Goal: Information Seeking & Learning: Check status

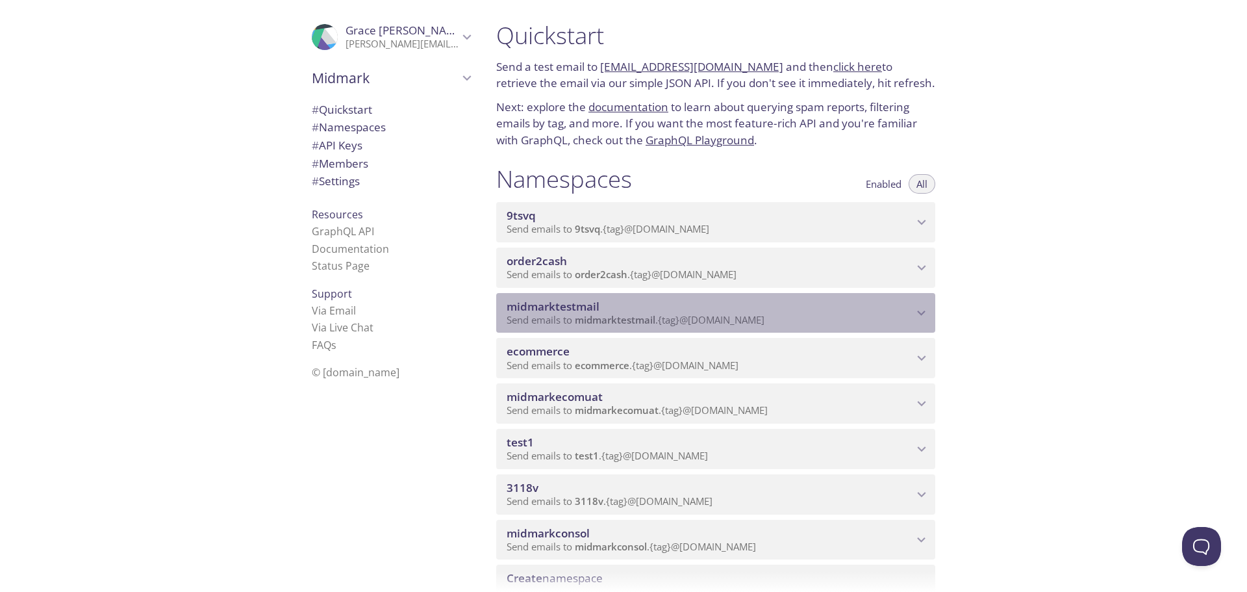
click at [583, 309] on span "midmarktestmail" at bounding box center [553, 306] width 93 height 15
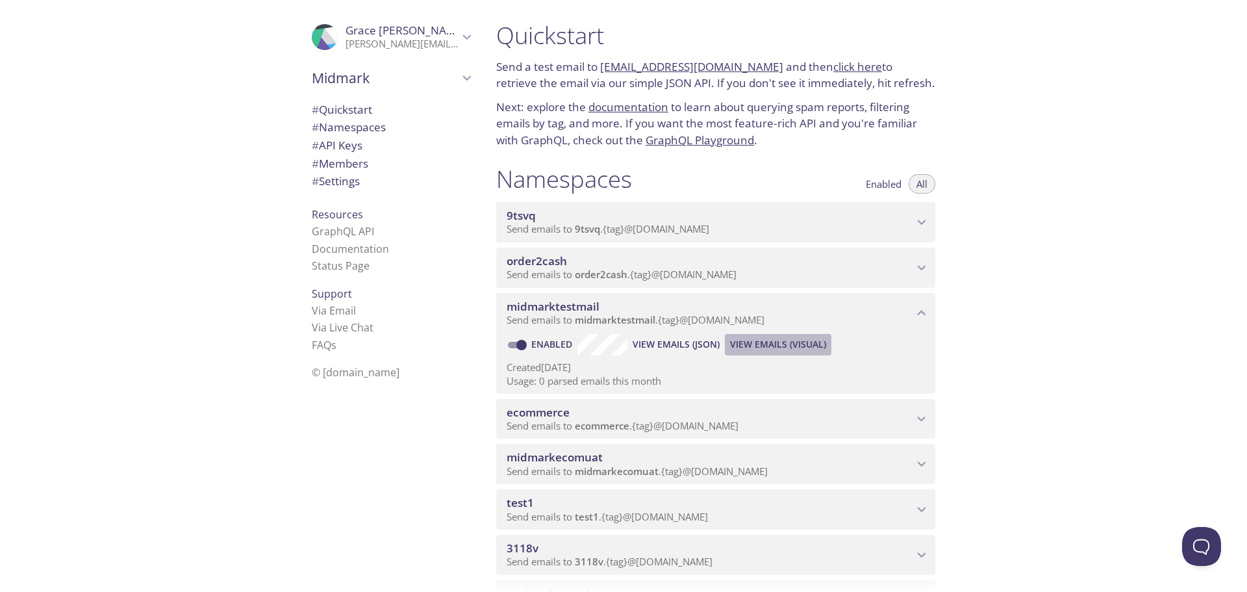
click at [754, 344] on span "View Emails (Visual)" at bounding box center [778, 345] width 96 height 16
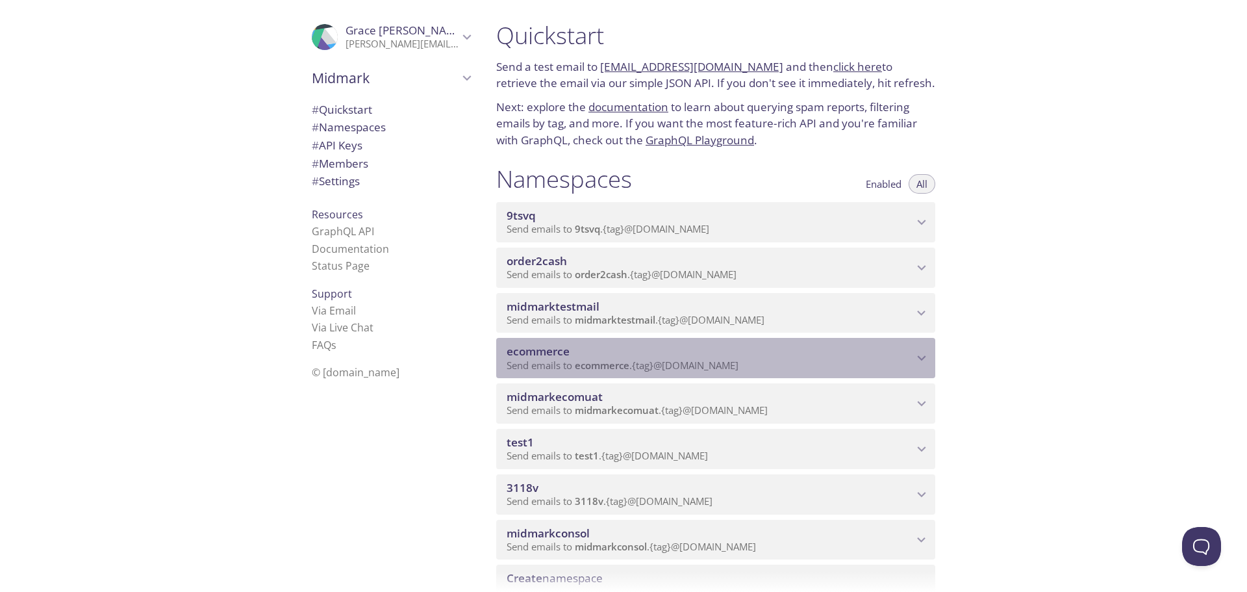
click at [555, 366] on span "Send emails to ecommerce . {tag} @inbox.testmail.app" at bounding box center [623, 365] width 232 height 13
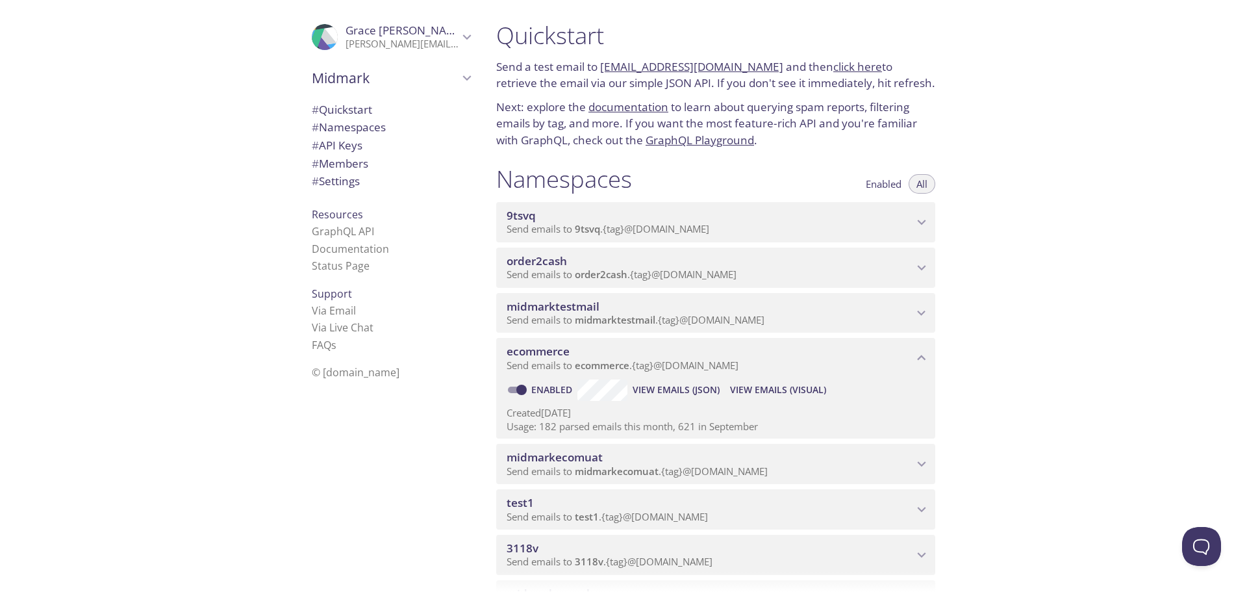
click at [642, 391] on span "View Emails (JSON)" at bounding box center [676, 390] width 87 height 16
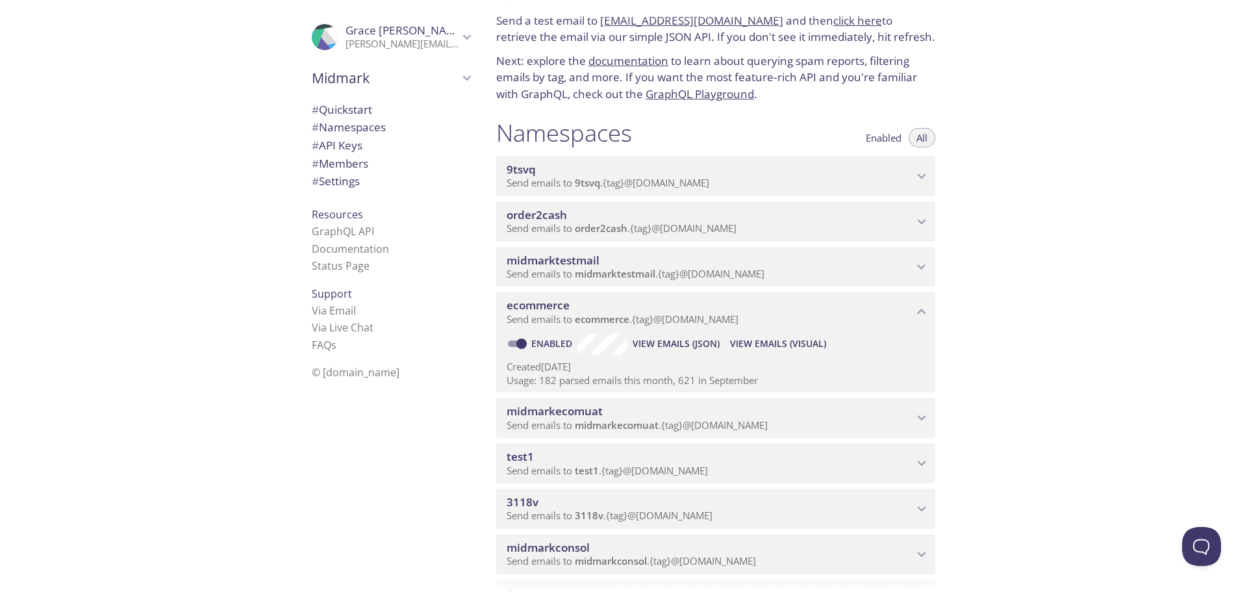
scroll to position [65, 0]
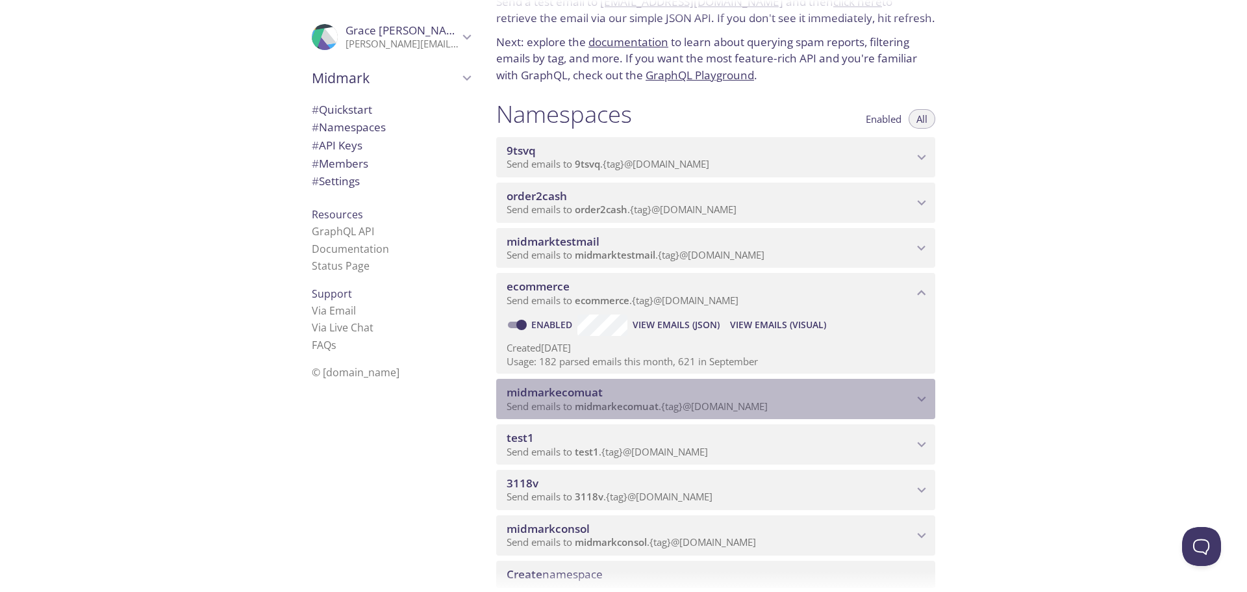
click at [658, 407] on span "midmarkecomuat" at bounding box center [617, 406] width 84 height 13
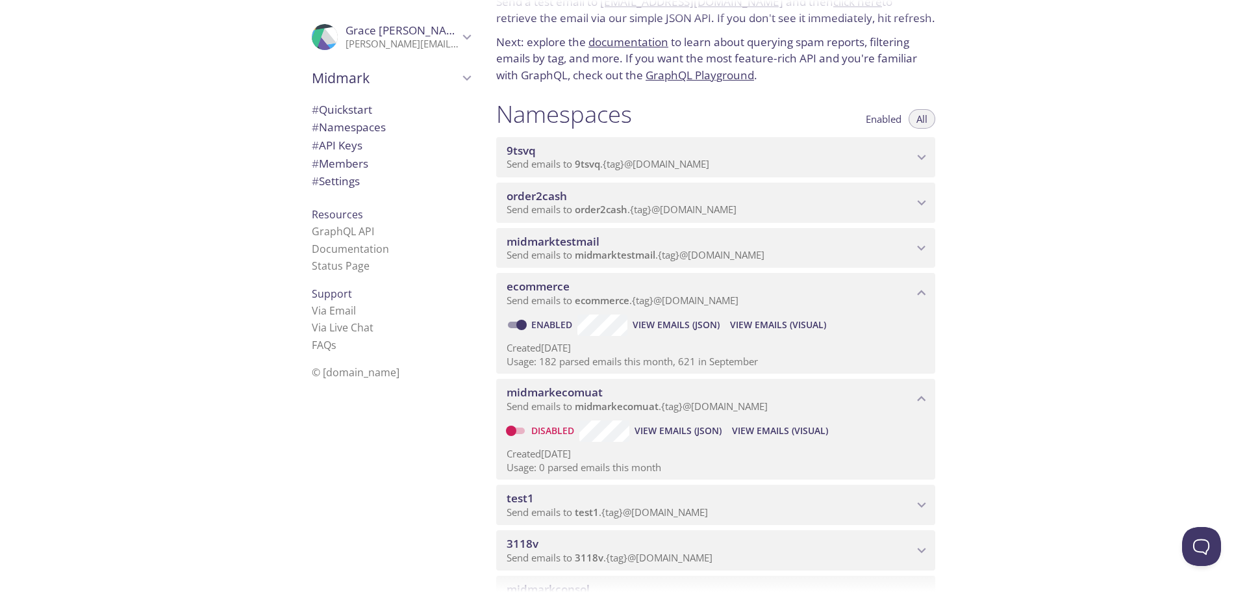
click at [684, 432] on span "View Emails (JSON)" at bounding box center [678, 431] width 87 height 16
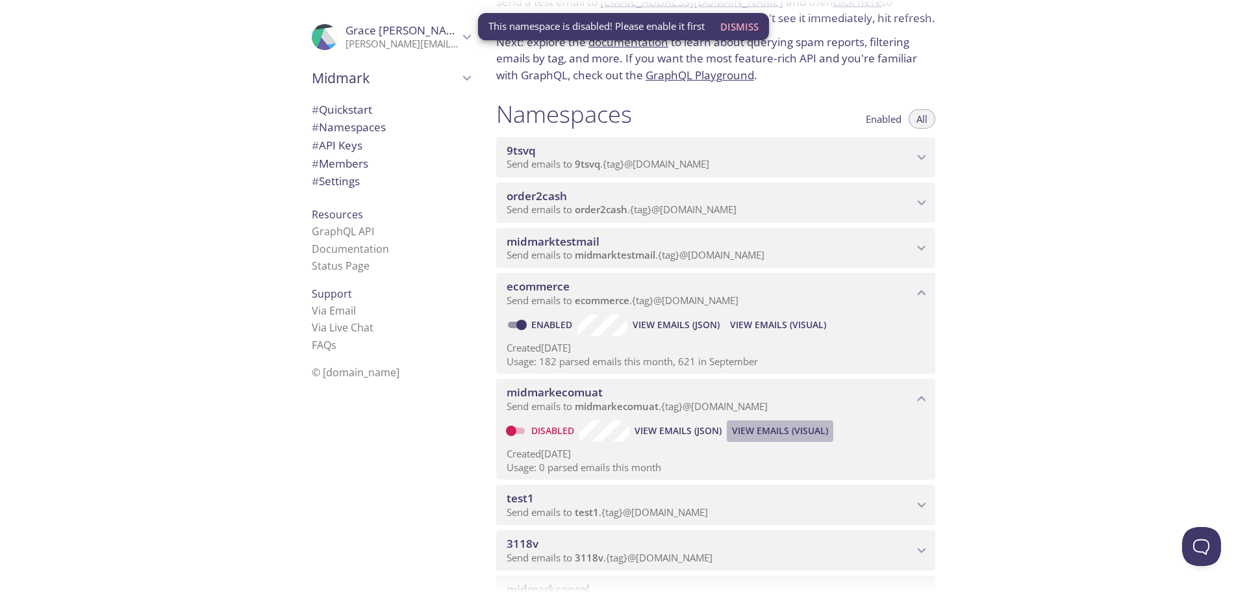
click at [761, 431] on span "View Emails (Visual)" at bounding box center [780, 431] width 96 height 16
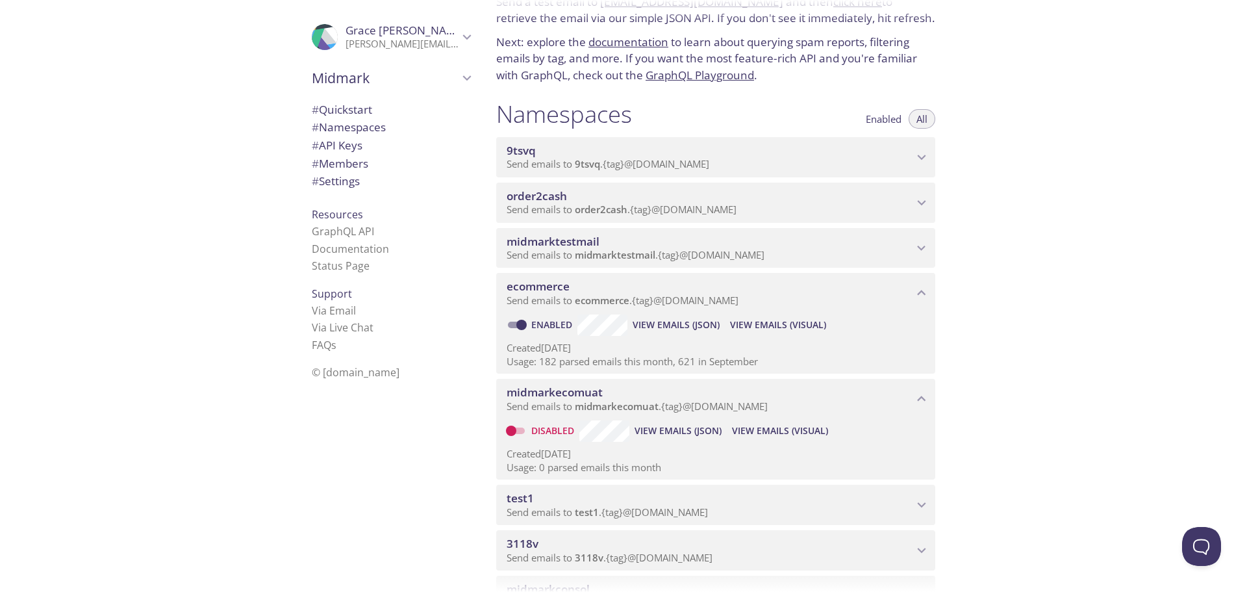
click at [772, 427] on span "View Emails (Visual)" at bounding box center [780, 431] width 96 height 16
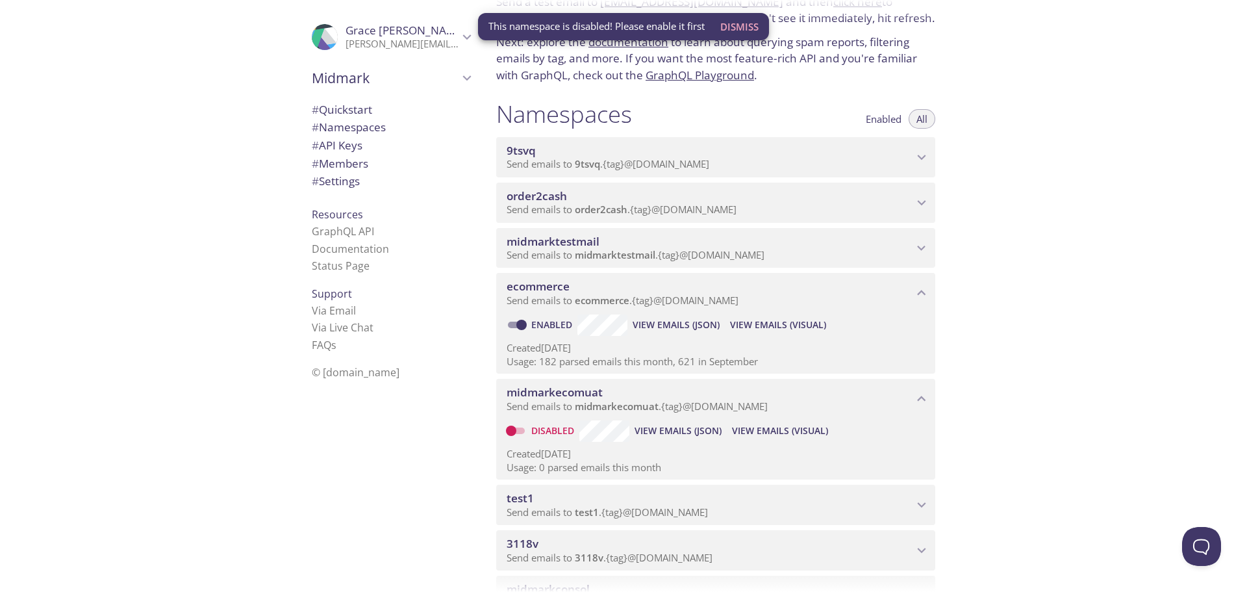
click at [748, 23] on span "Dismiss" at bounding box center [739, 26] width 38 height 17
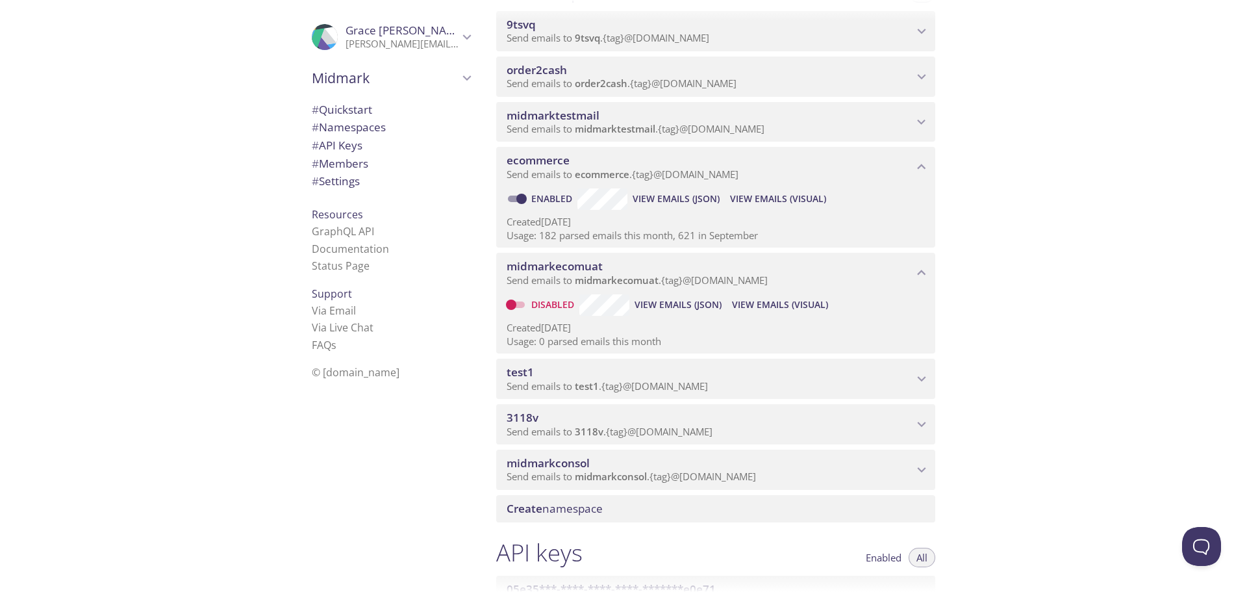
scroll to position [195, 0]
click at [631, 377] on span "Send emails to test1 . {tag} @inbox.testmail.app" at bounding box center [607, 381] width 201 height 13
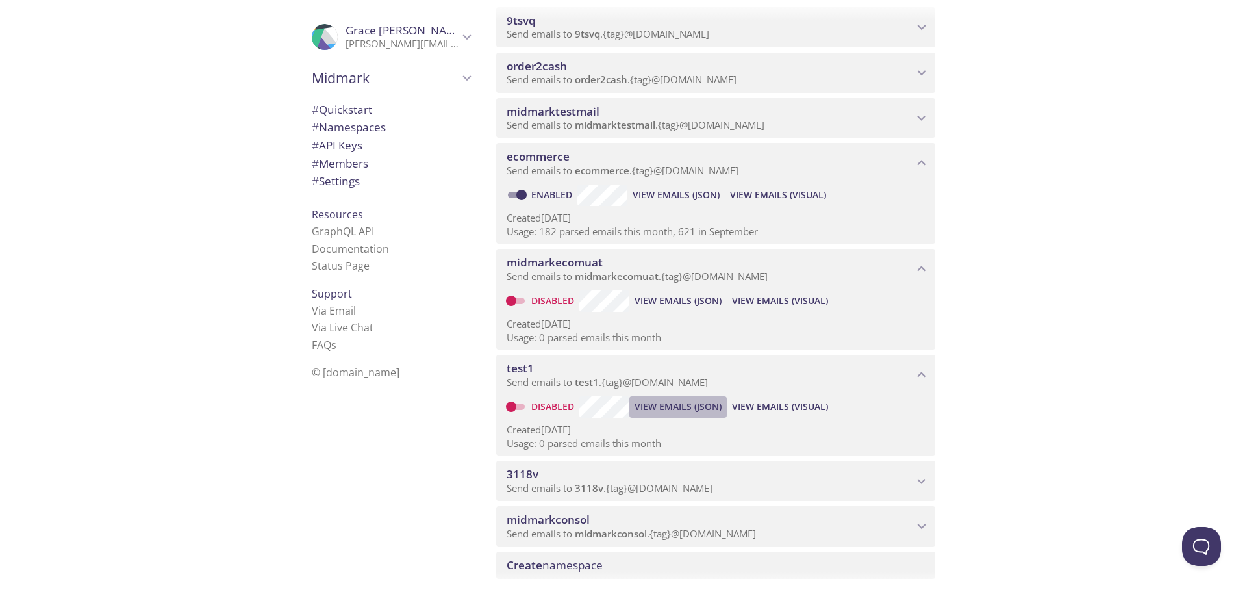
click at [688, 403] on span "View Emails (JSON)" at bounding box center [678, 407] width 87 height 16
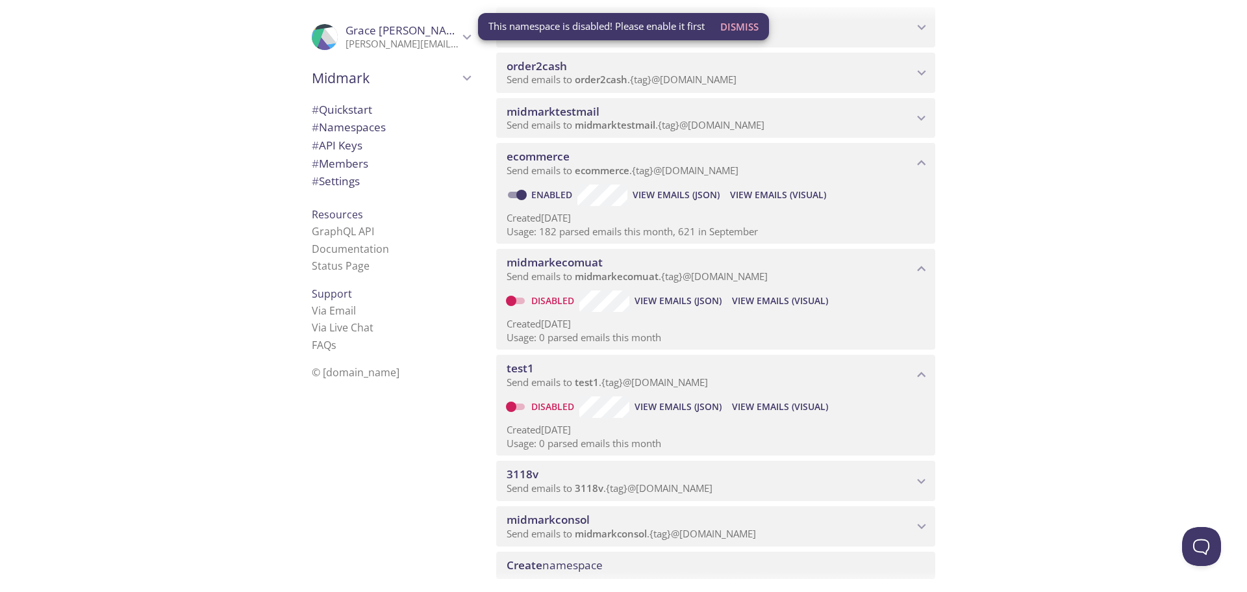
click at [765, 404] on span "View Emails (Visual)" at bounding box center [780, 407] width 96 height 16
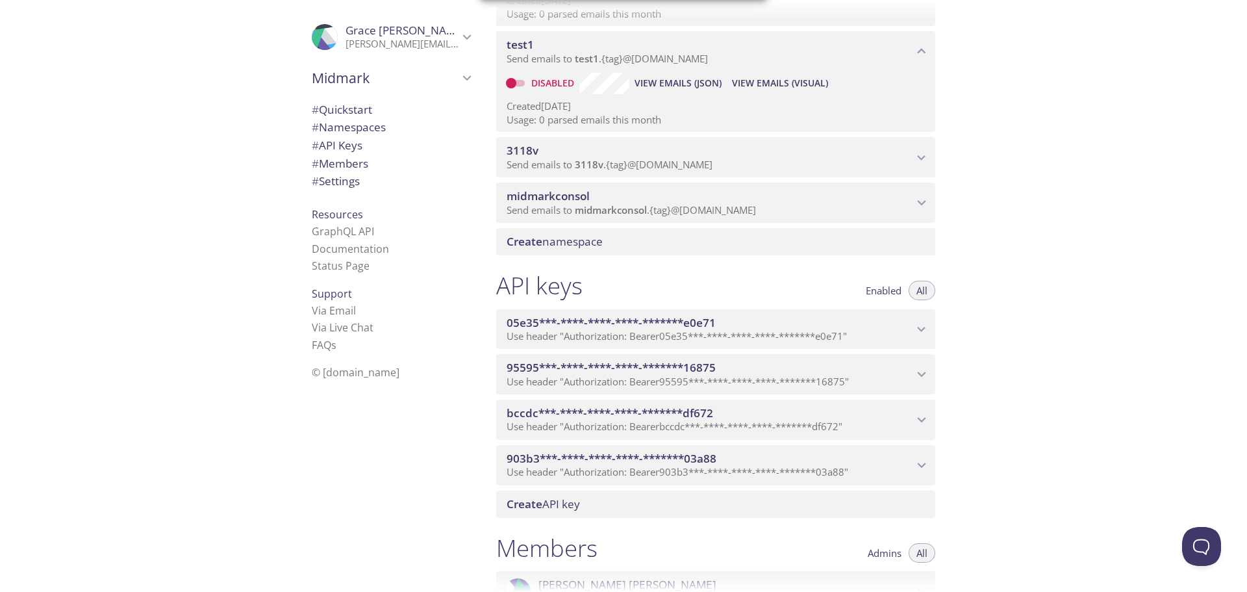
scroll to position [520, 0]
click at [333, 373] on span "© [DOMAIN_NAME]" at bounding box center [356, 372] width 88 height 14
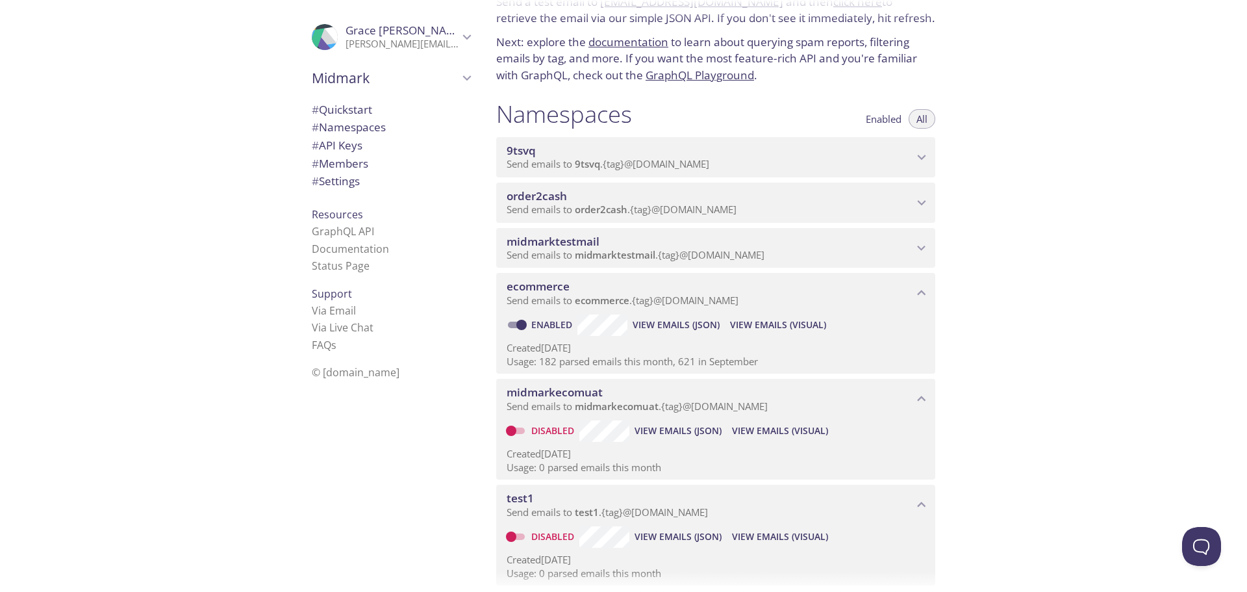
scroll to position [0, 0]
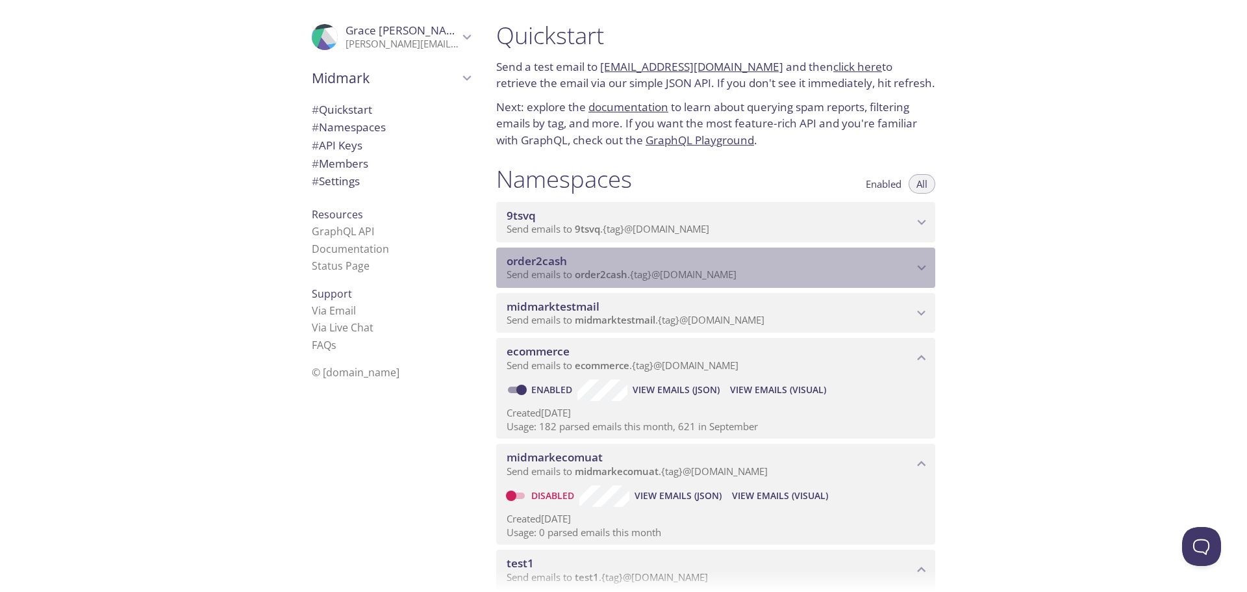
click at [567, 270] on span "Send emails to order2cash . {tag} @inbox.testmail.app" at bounding box center [622, 274] width 230 height 13
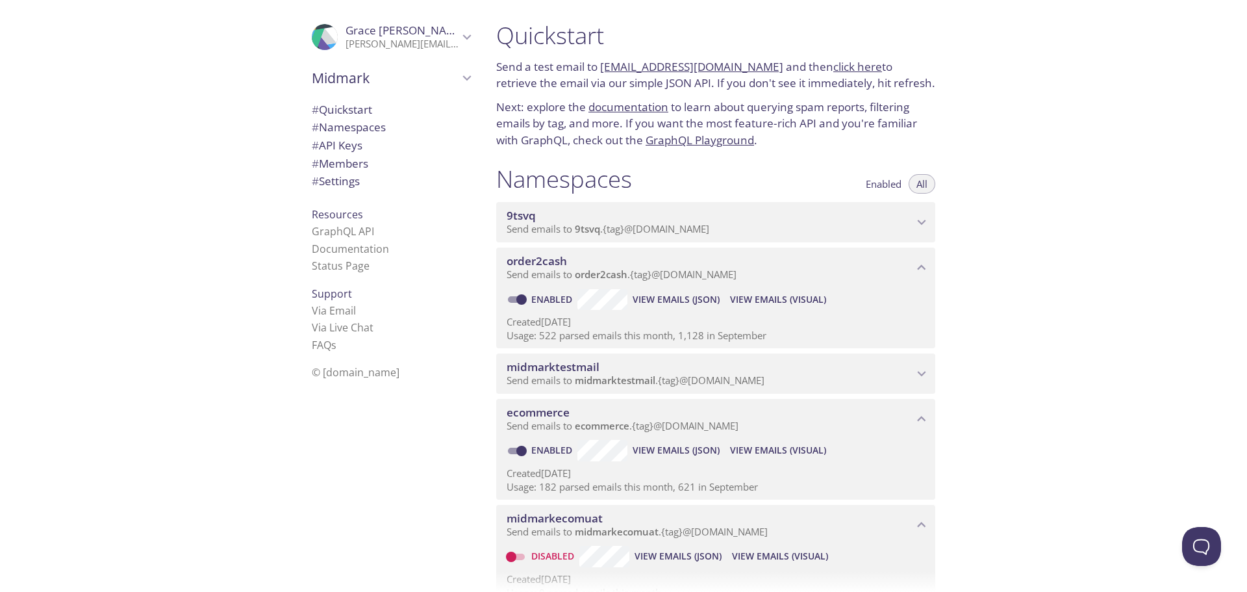
click at [618, 374] on span "midmarktestmail" at bounding box center [710, 367] width 407 height 14
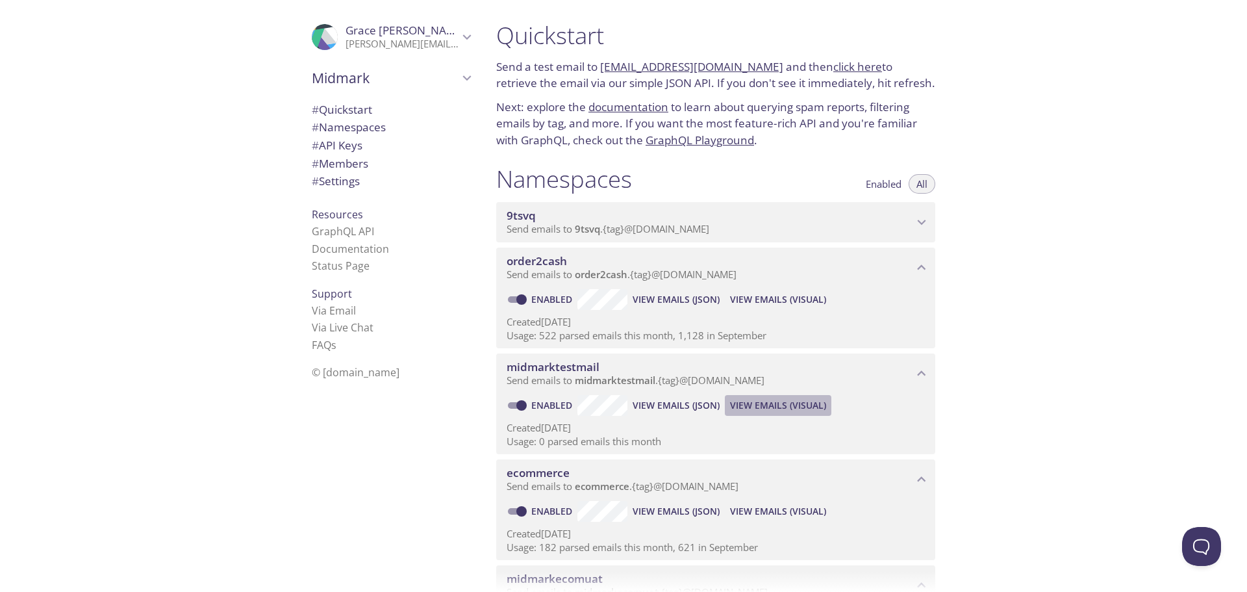
click at [789, 404] on span "View Emails (Visual)" at bounding box center [778, 406] width 96 height 16
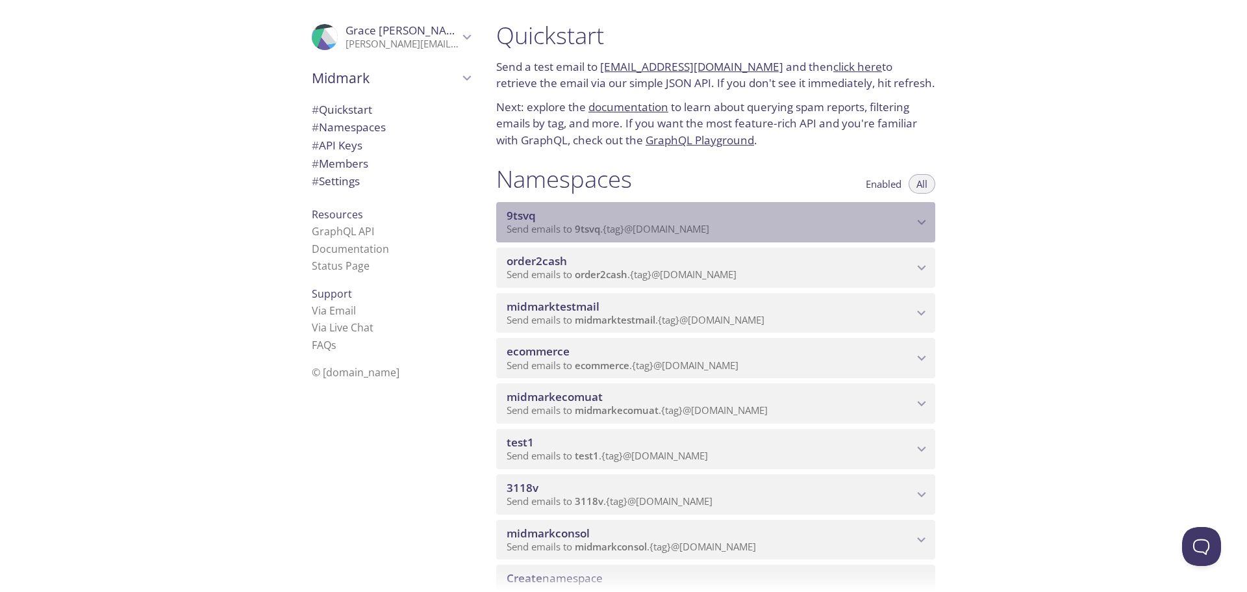
click at [628, 222] on span "9tsvq" at bounding box center [710, 216] width 407 height 14
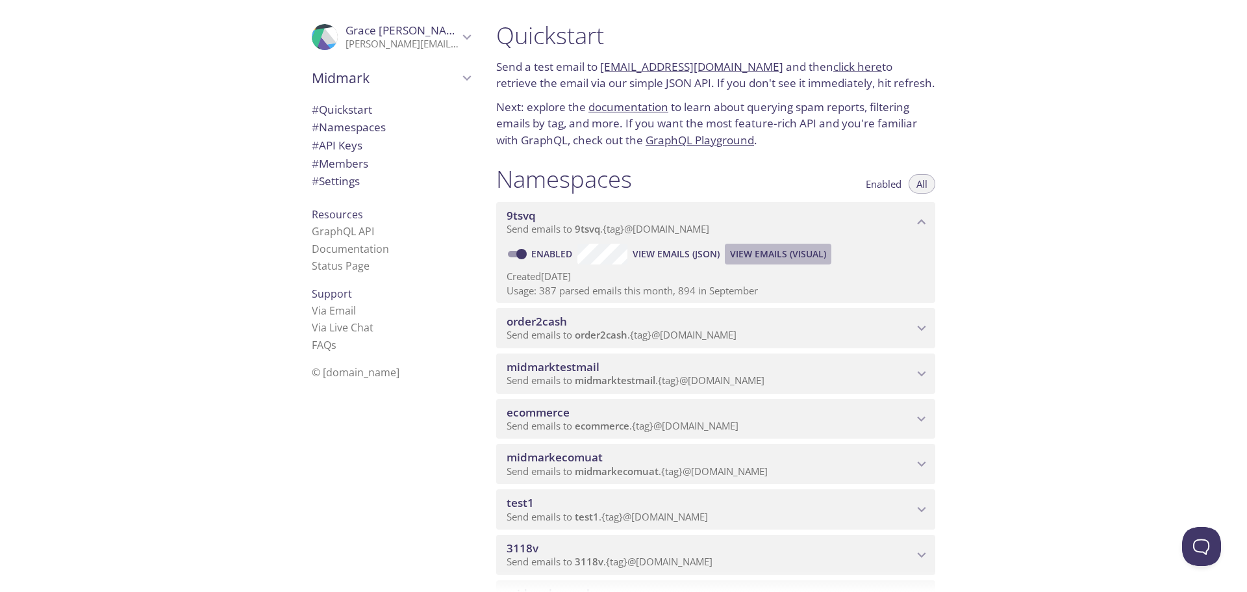
click at [779, 249] on span "View Emails (Visual)" at bounding box center [778, 254] width 96 height 16
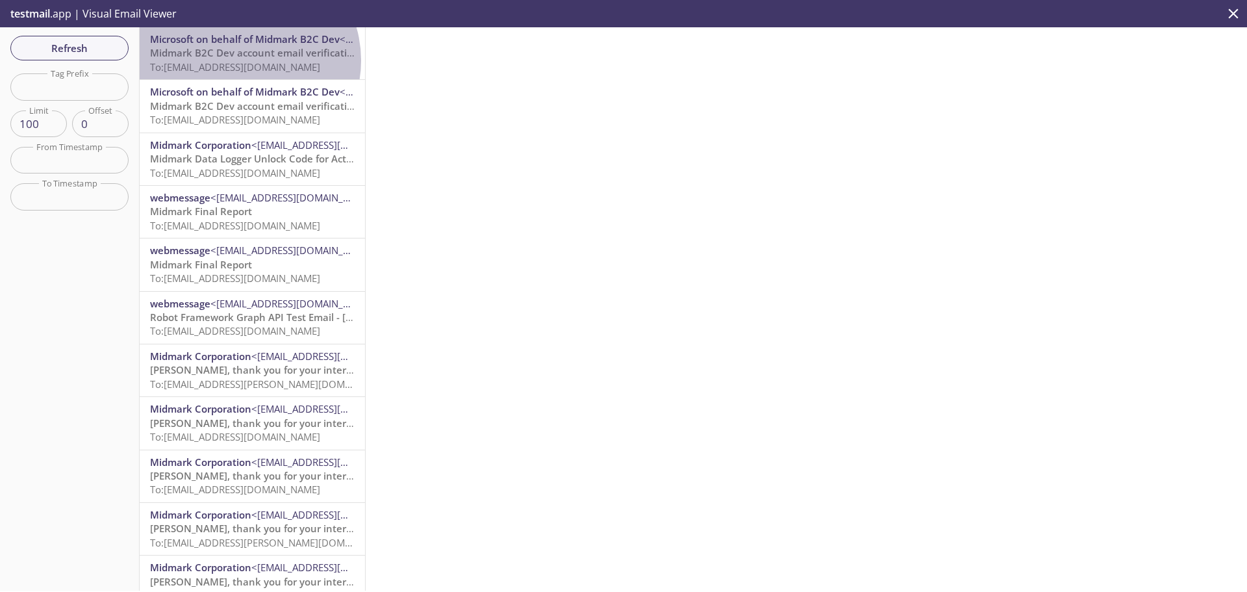
click at [243, 60] on span "To: 9tsvq.2942261.test@inbox.testmail.app" at bounding box center [235, 66] width 170 height 13
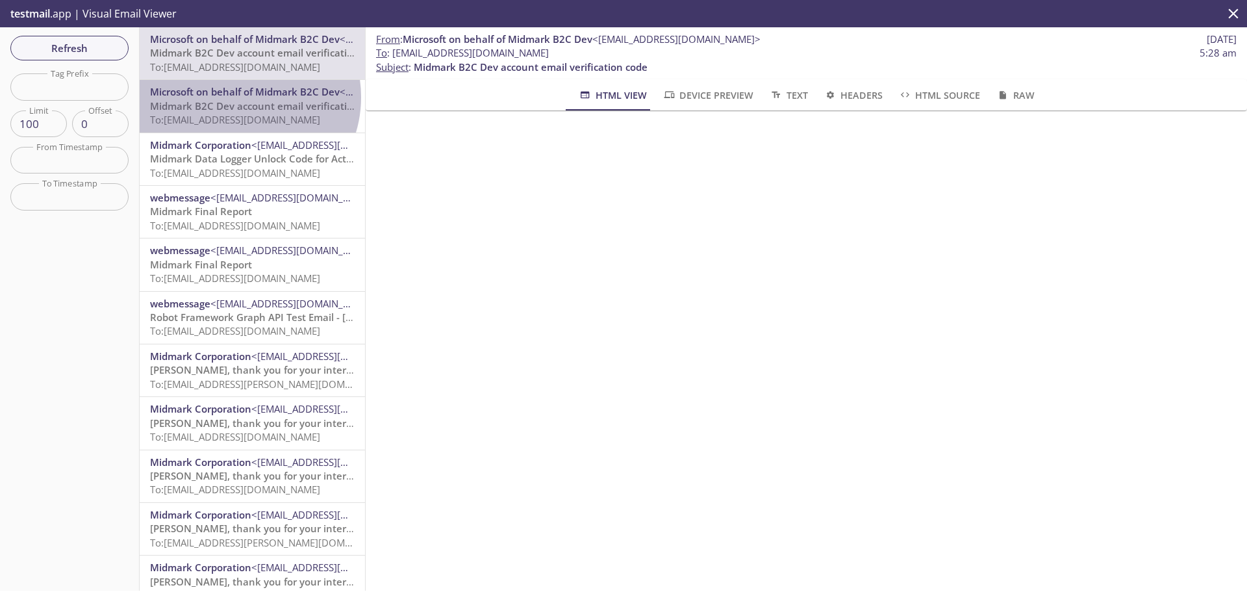
click at [240, 97] on span "Microsoft on behalf of Midmark B2C Dev" at bounding box center [245, 91] width 190 height 13
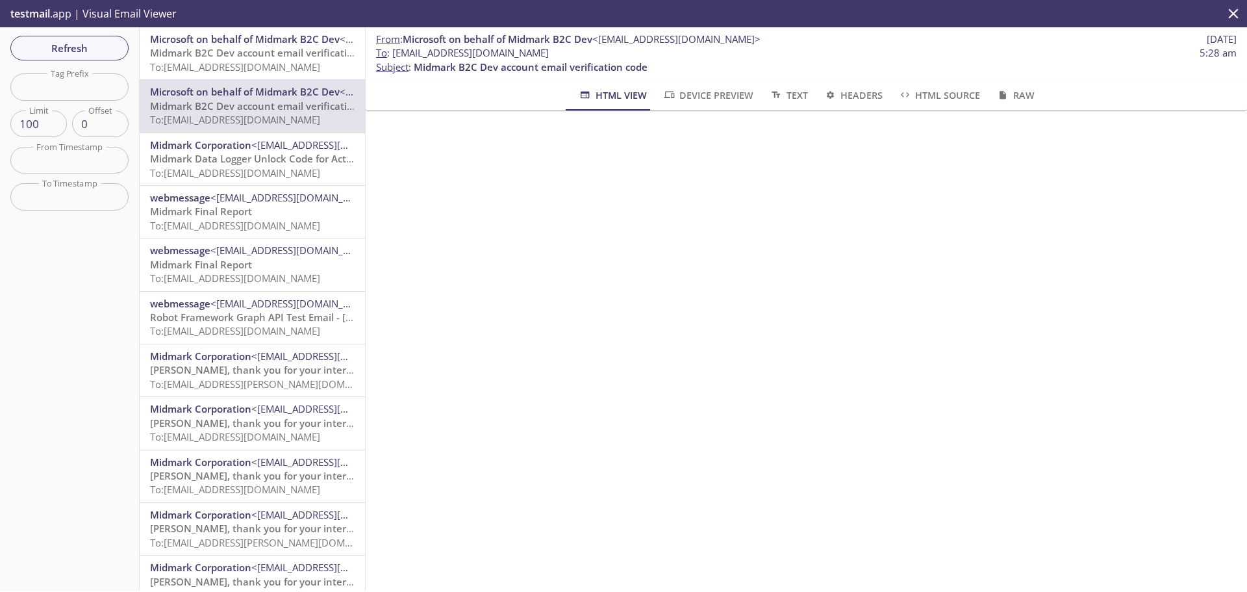
click at [223, 149] on span "Midmark Corporation" at bounding box center [200, 144] width 101 height 13
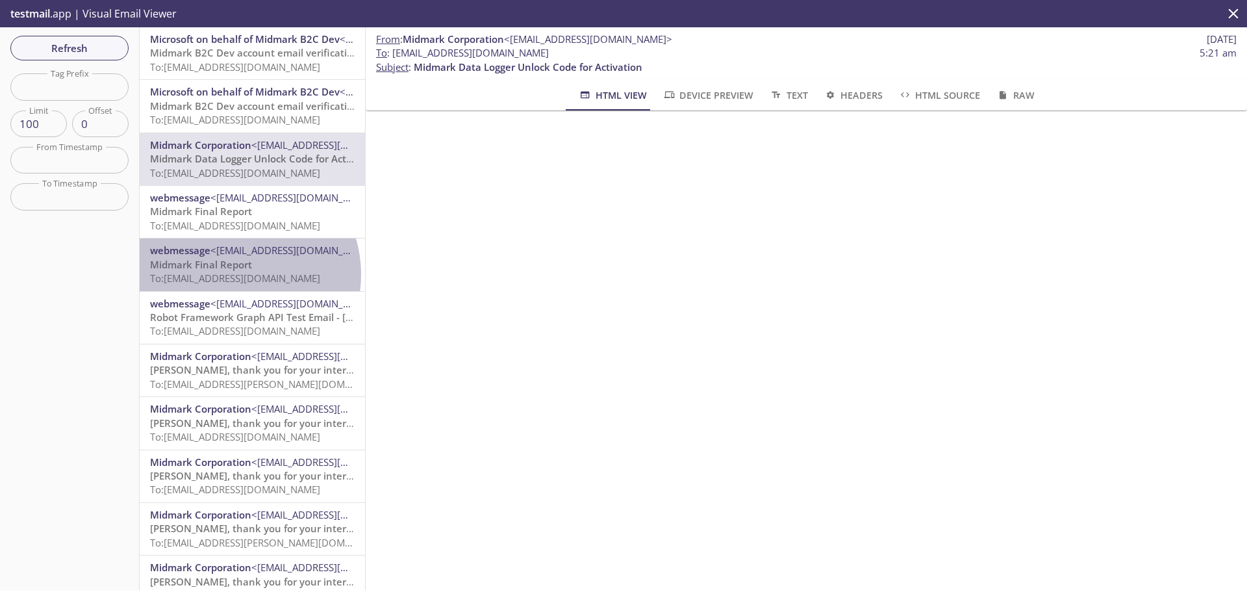
click at [235, 274] on span "To: 9tsvq.ahb_test@inbox.testmail.app" at bounding box center [235, 278] width 170 height 13
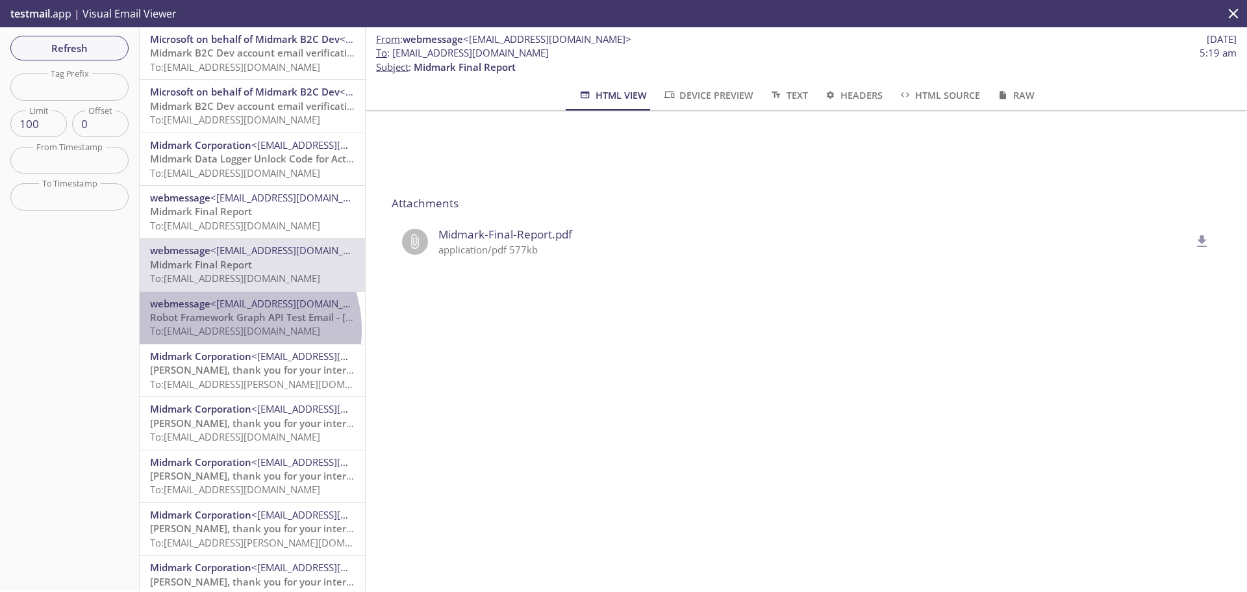
click at [234, 330] on span "To: 9tsvq.graphAPI@inbox.testmail.app" at bounding box center [235, 330] width 170 height 13
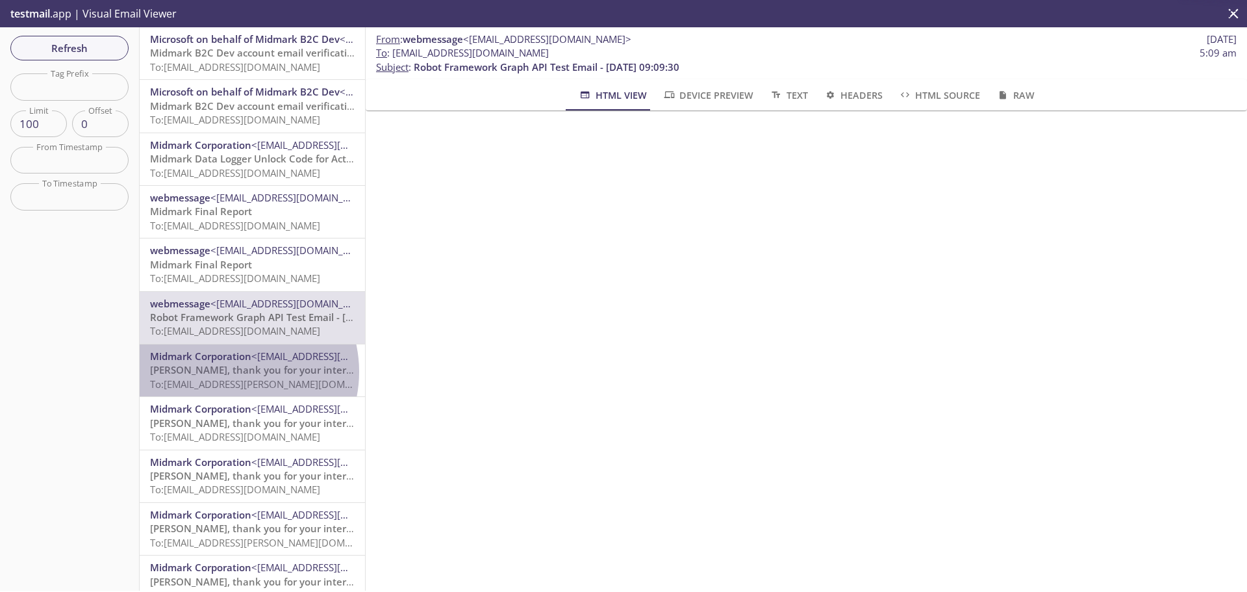
click at [231, 372] on span "Sammy, thank you for your interest" at bounding box center [255, 369] width 210 height 13
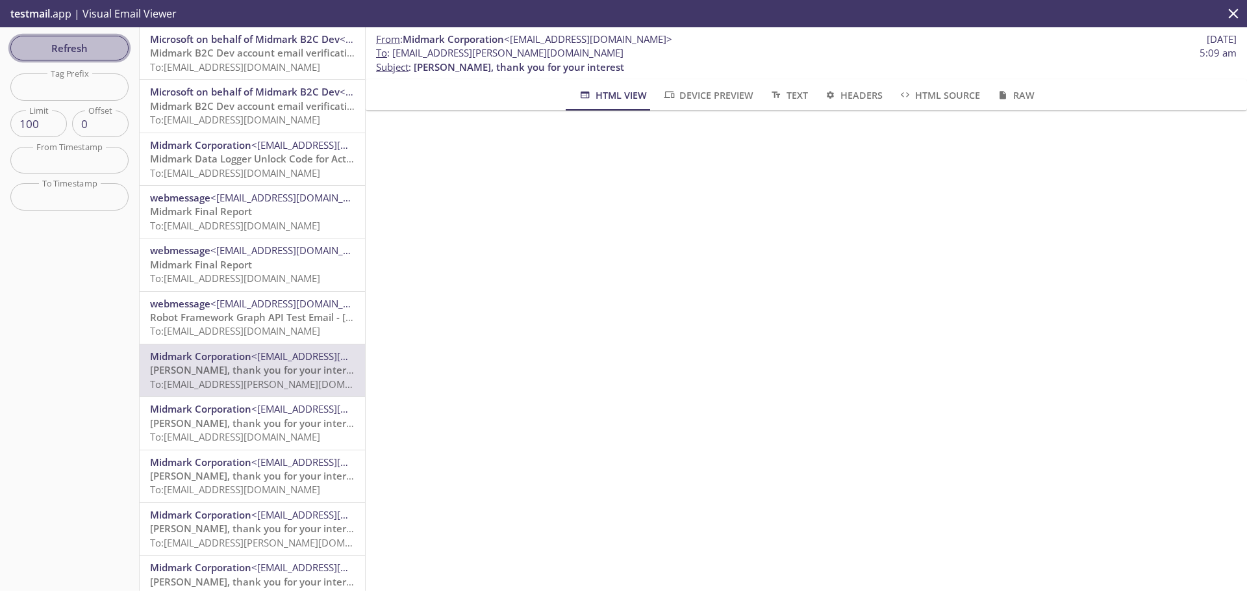
click at [79, 53] on span "Refresh" at bounding box center [69, 48] width 97 height 17
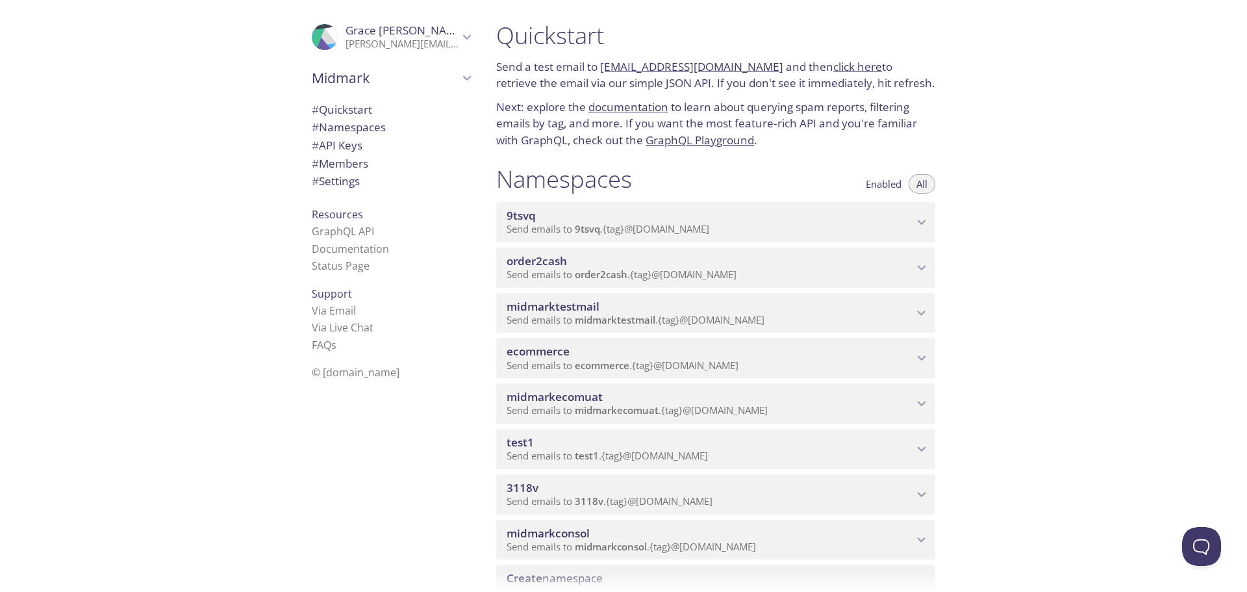
click at [655, 318] on span "midmarktestmail" at bounding box center [615, 319] width 81 height 13
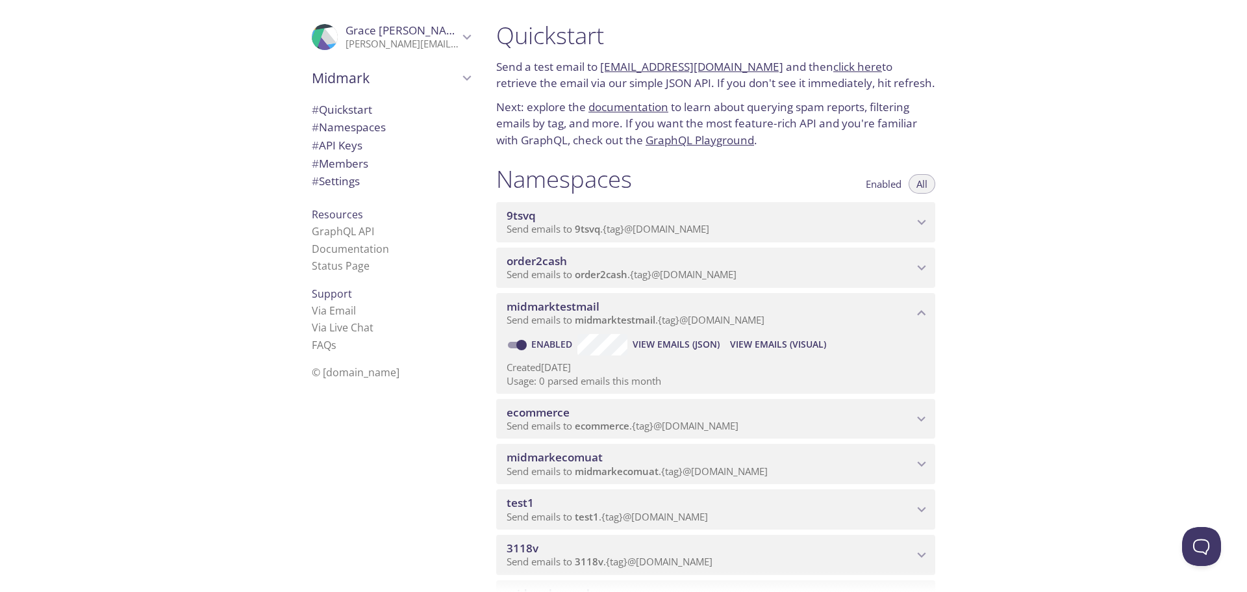
click at [774, 342] on span "View Emails (Visual)" at bounding box center [778, 345] width 96 height 16
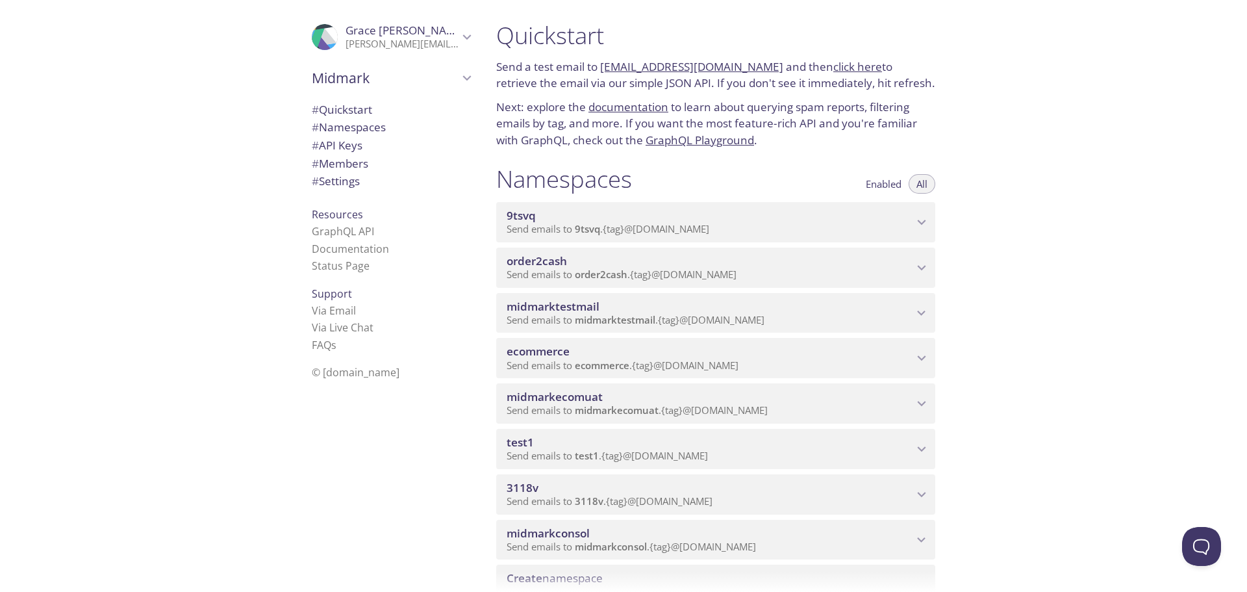
click at [659, 443] on span "test1" at bounding box center [710, 442] width 407 height 14
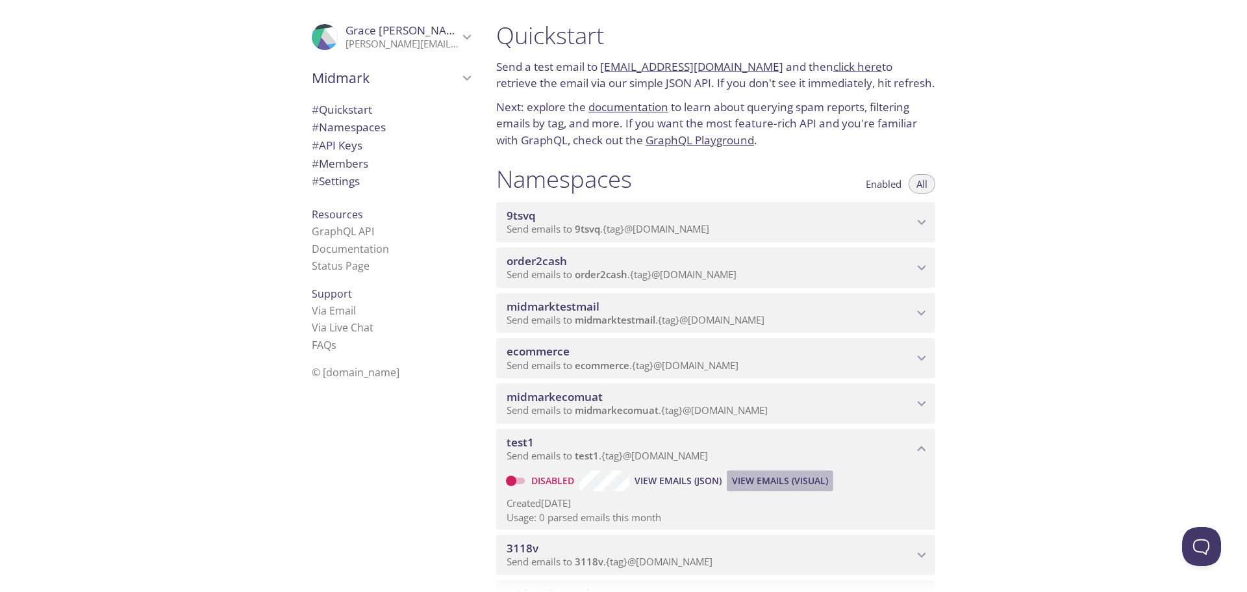
click at [763, 484] on span "View Emails (Visual)" at bounding box center [780, 481] width 96 height 16
click at [363, 552] on div ".cls-1 { fill: #6d5ca8; } .cls-2 { fill: #3fc191; } .cls-3 { fill: #3b4752; } .…" at bounding box center [388, 296] width 195 height 592
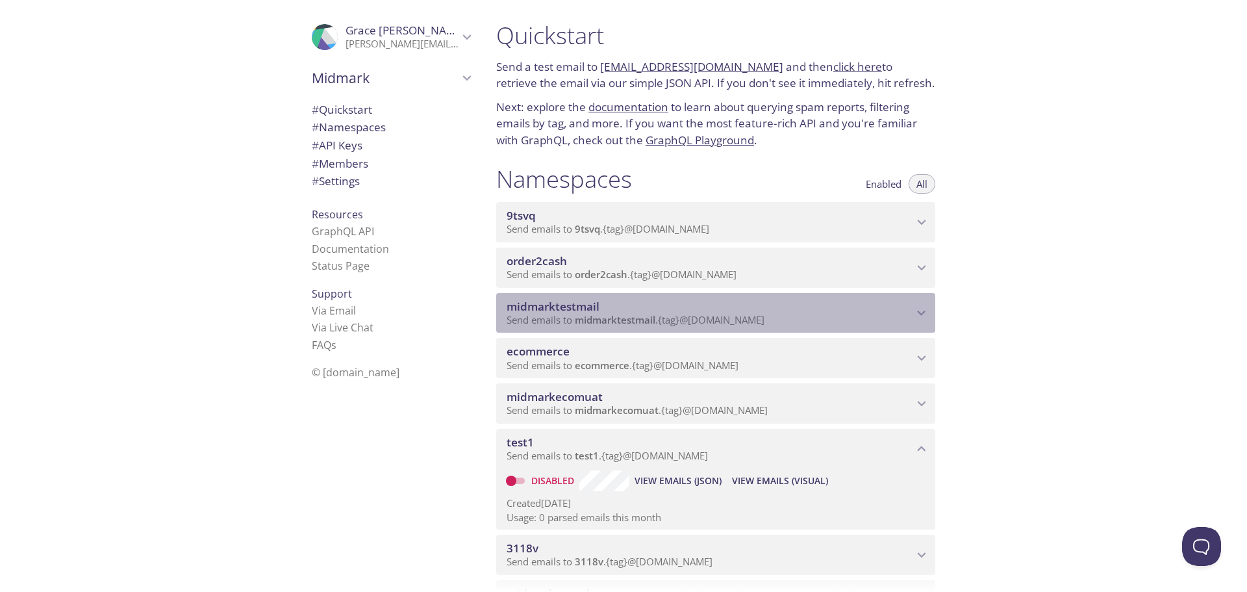
click at [926, 309] on icon "midmarktestmail namespace" at bounding box center [921, 313] width 17 height 17
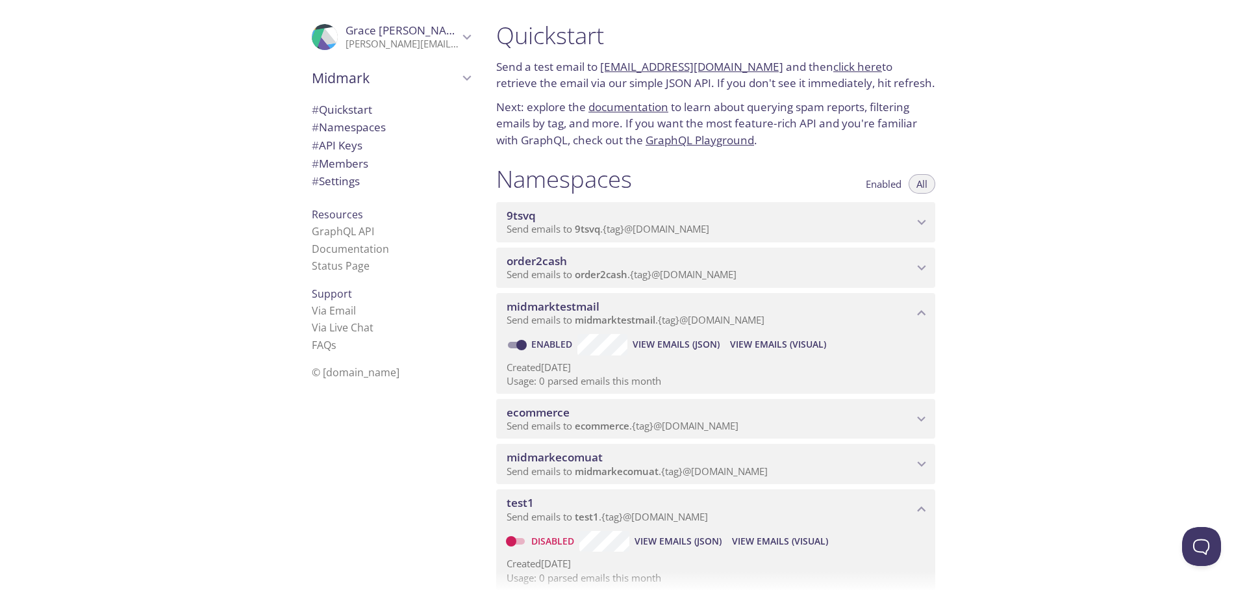
click at [787, 340] on span "View Emails (Visual)" at bounding box center [778, 345] width 96 height 16
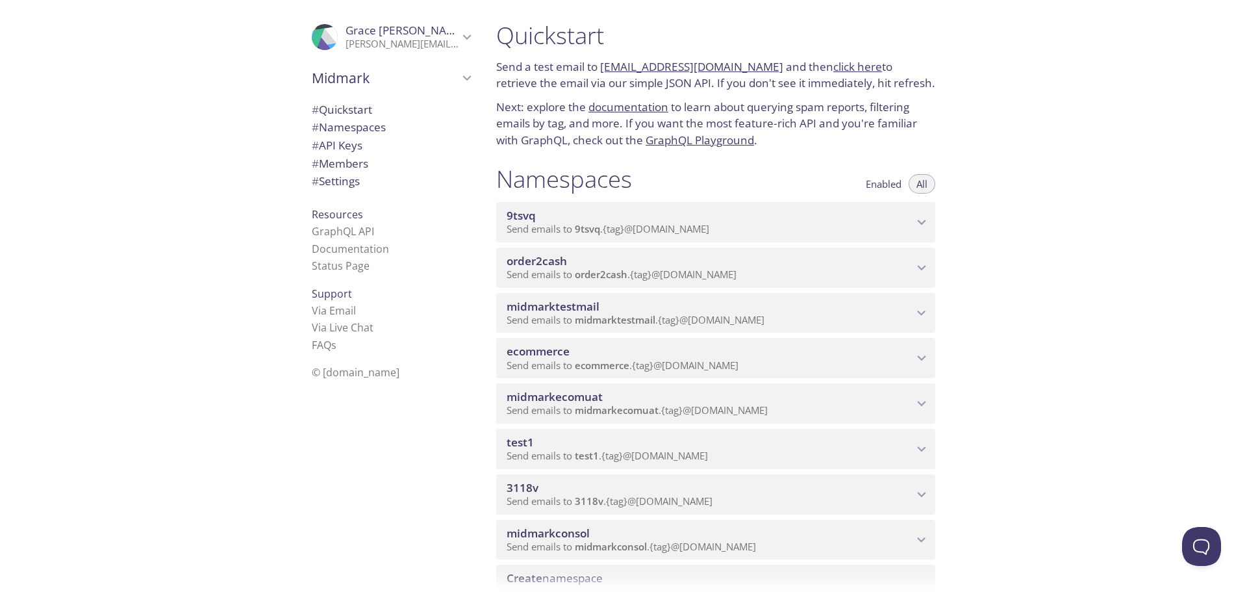
click at [644, 364] on span "Send emails to ecommerce . {tag} @[DOMAIN_NAME]" at bounding box center [623, 365] width 232 height 13
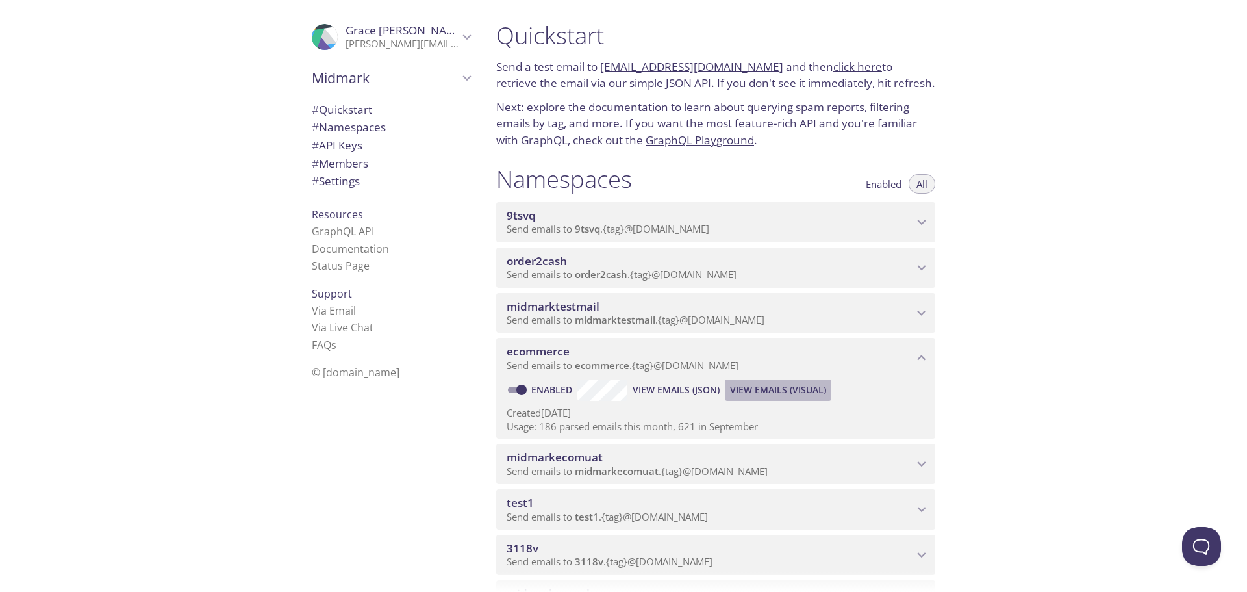
click at [783, 388] on span "View Emails (Visual)" at bounding box center [778, 390] width 96 height 16
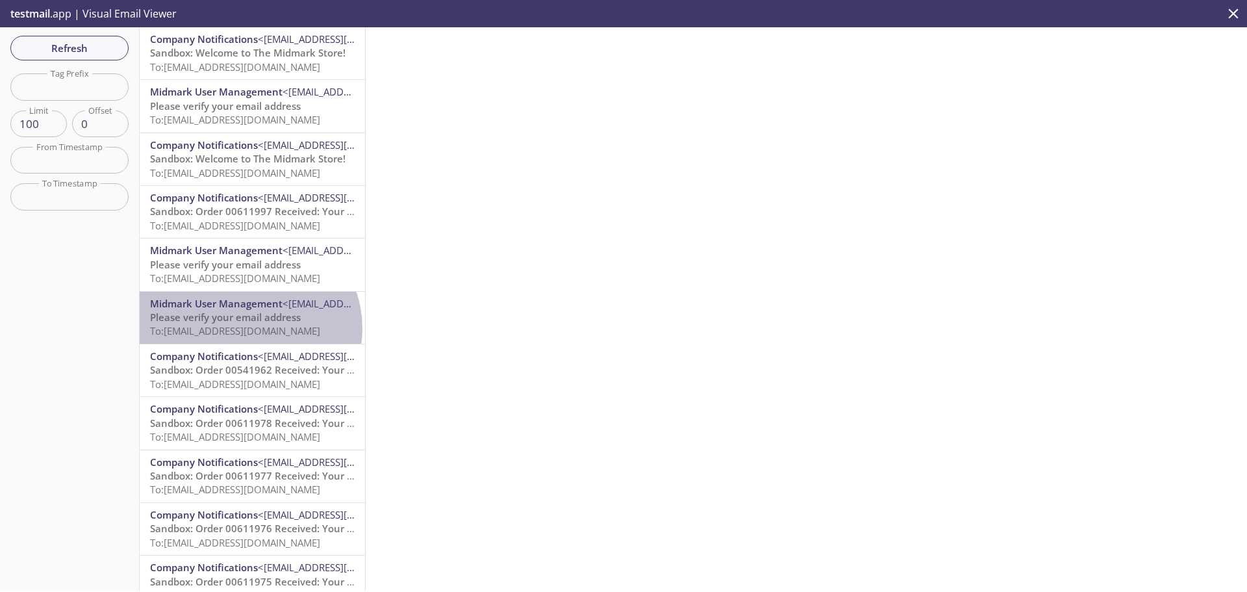
click at [248, 329] on span "To: [EMAIL_ADDRESS][DOMAIN_NAME]" at bounding box center [235, 330] width 170 height 13
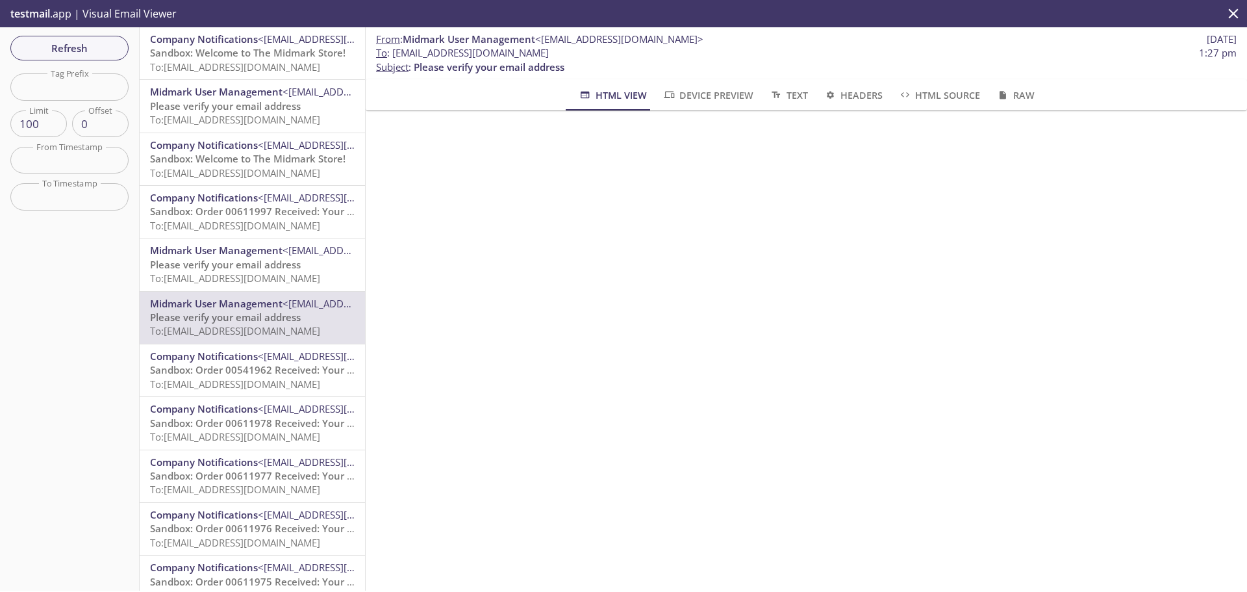
click at [270, 63] on span "To: [EMAIL_ADDRESS][DOMAIN_NAME]" at bounding box center [235, 66] width 170 height 13
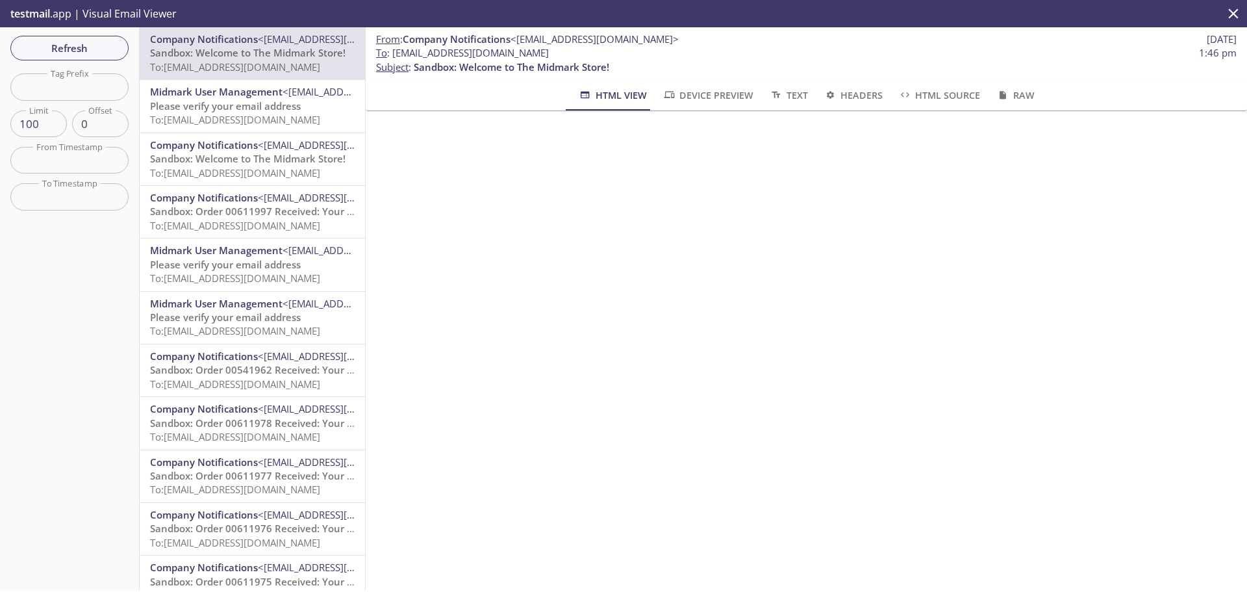
click at [358, 25] on div "testmail .app | Visual Email Viewer" at bounding box center [623, 13] width 1247 height 27
click at [52, 47] on span "Refresh" at bounding box center [69, 48] width 97 height 17
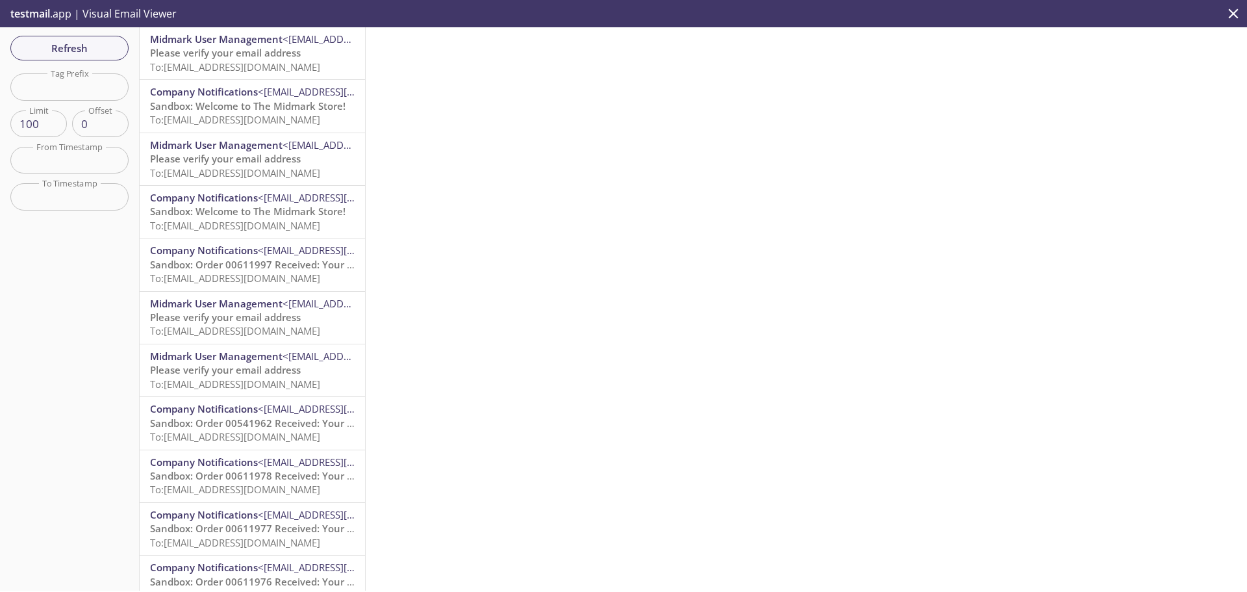
click at [271, 59] on span "Please verify your email address" at bounding box center [225, 52] width 151 height 13
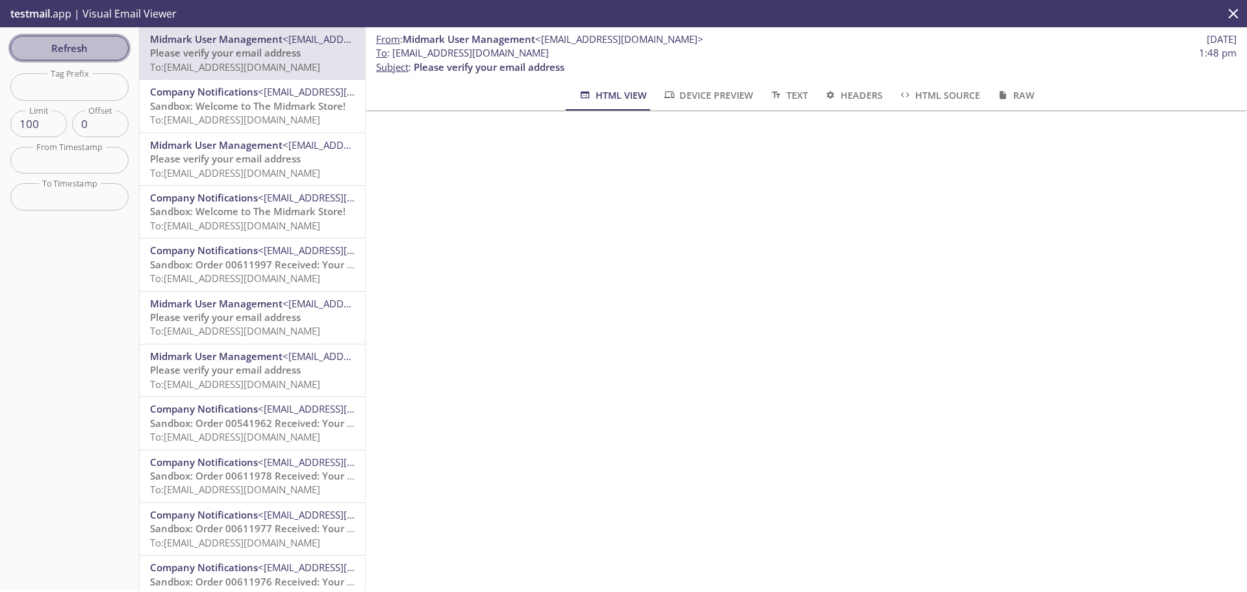
click at [83, 44] on span "Refresh" at bounding box center [69, 48] width 97 height 17
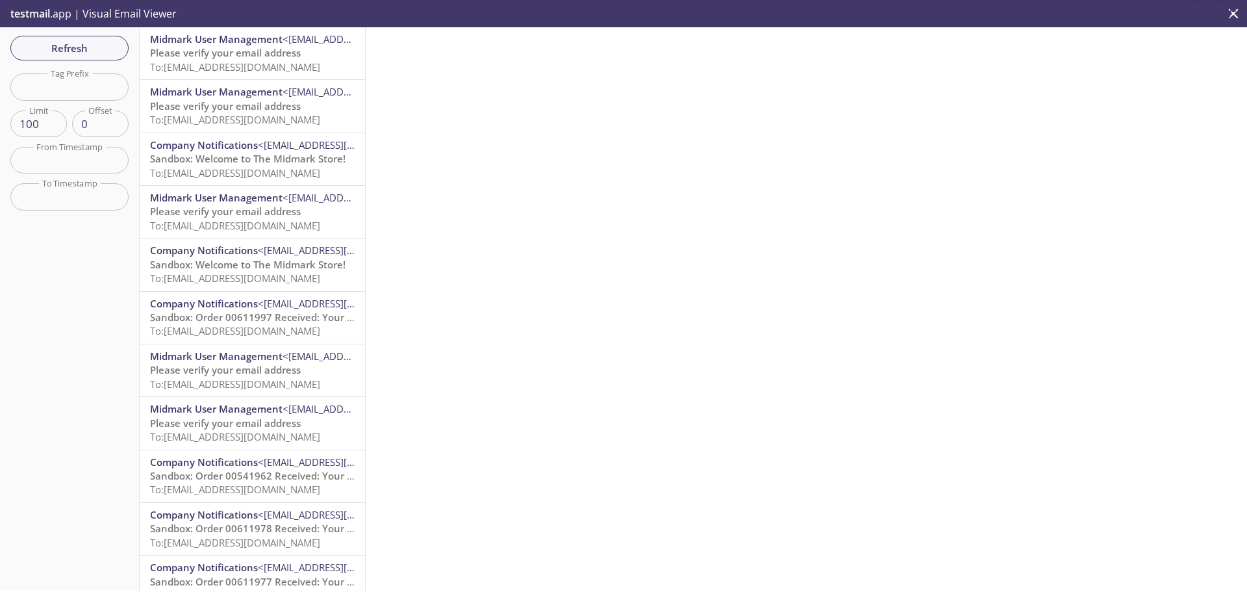
click at [261, 50] on span "Please verify your email address" at bounding box center [225, 52] width 151 height 13
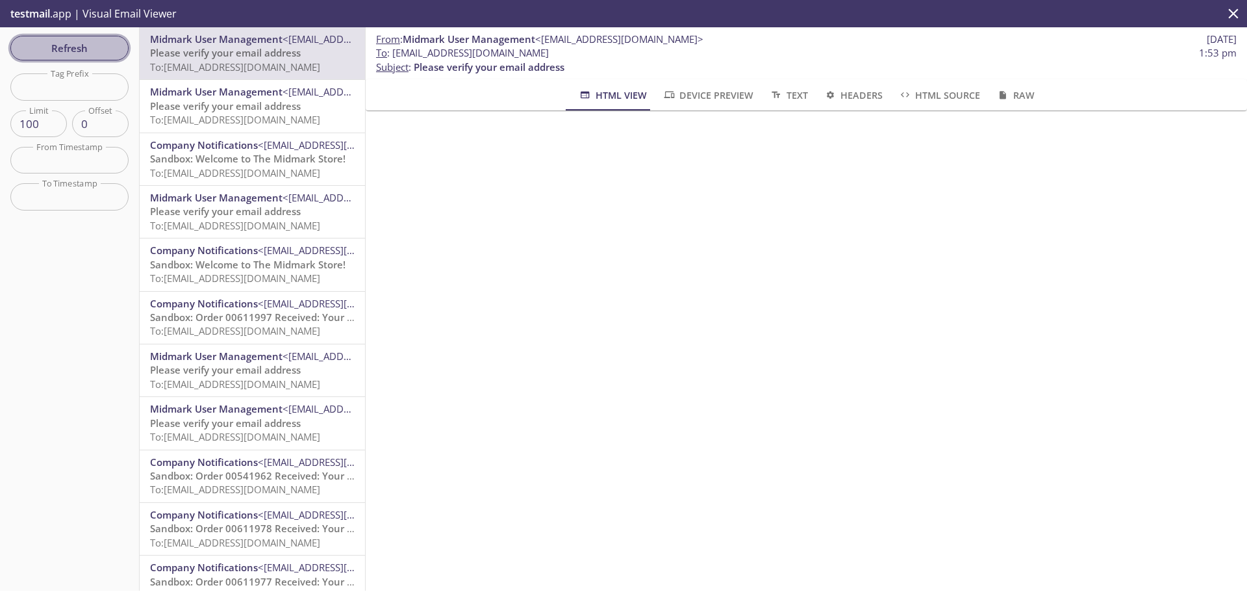
click at [111, 44] on span "Refresh" at bounding box center [69, 48] width 97 height 17
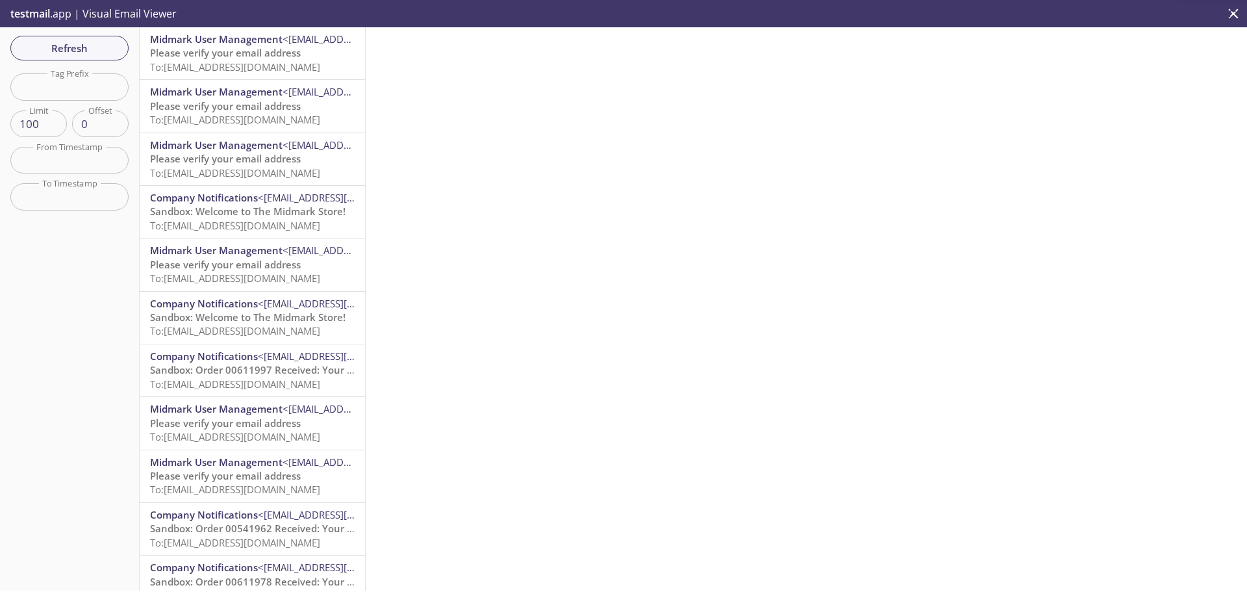
click at [248, 58] on span "Please verify your email address" at bounding box center [225, 52] width 151 height 13
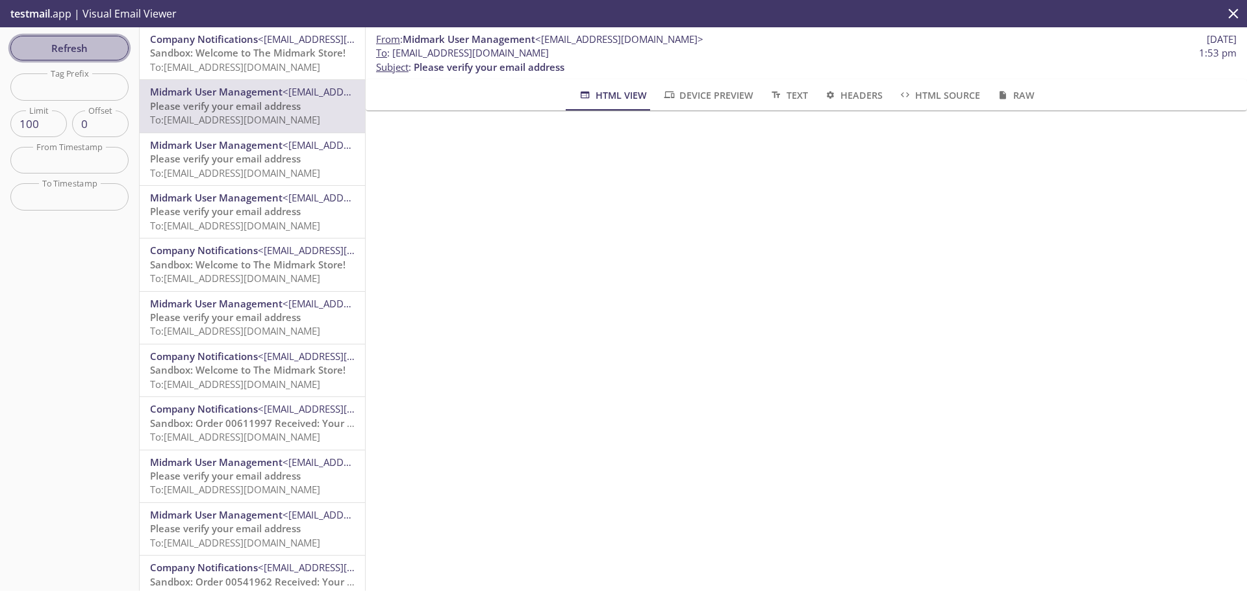
click at [90, 44] on span "Refresh" at bounding box center [69, 48] width 97 height 17
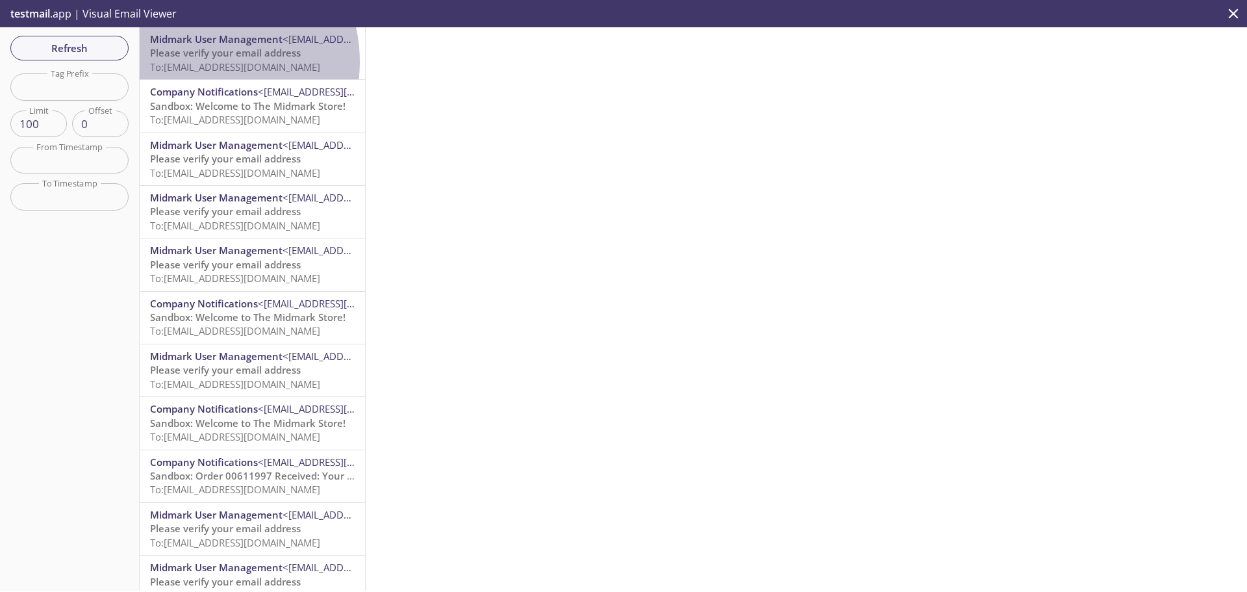
click at [201, 62] on span "To: [EMAIL_ADDRESS][DOMAIN_NAME]" at bounding box center [235, 66] width 170 height 13
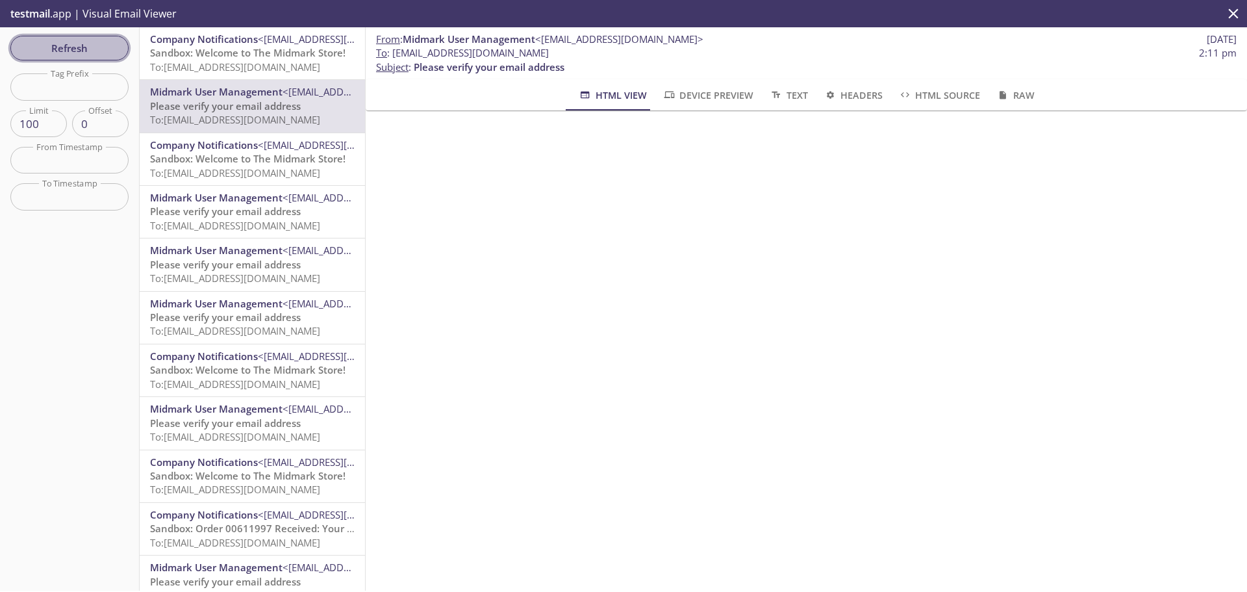
click at [66, 49] on span "Refresh" at bounding box center [69, 48] width 97 height 17
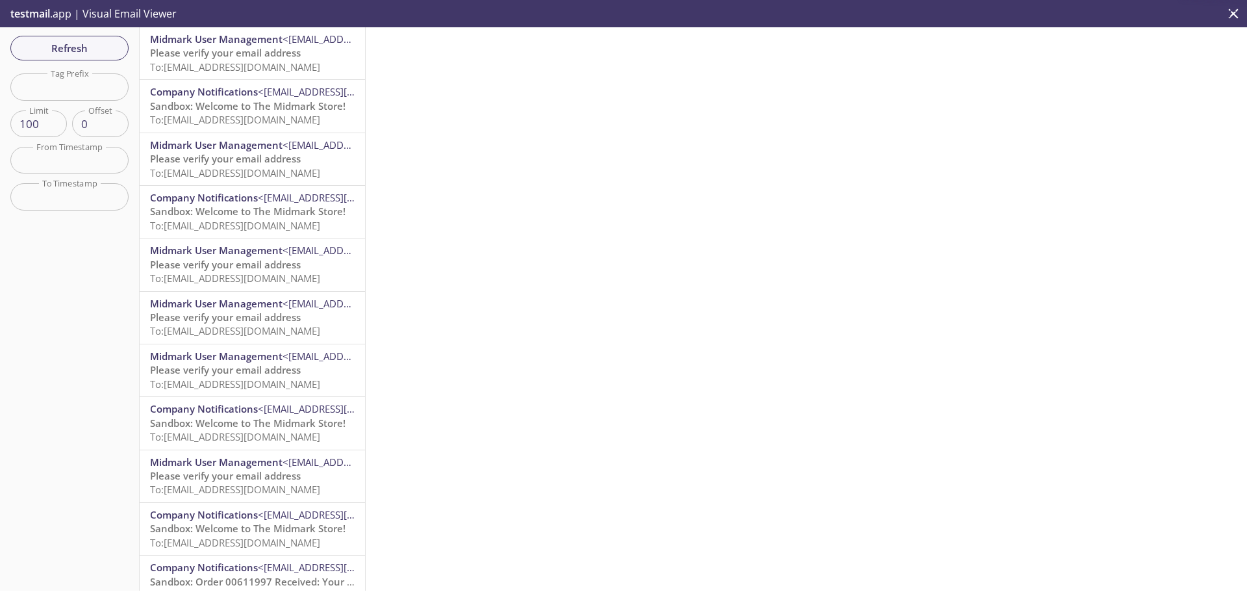
click at [281, 59] on span "Please verify your email address" at bounding box center [225, 52] width 151 height 13
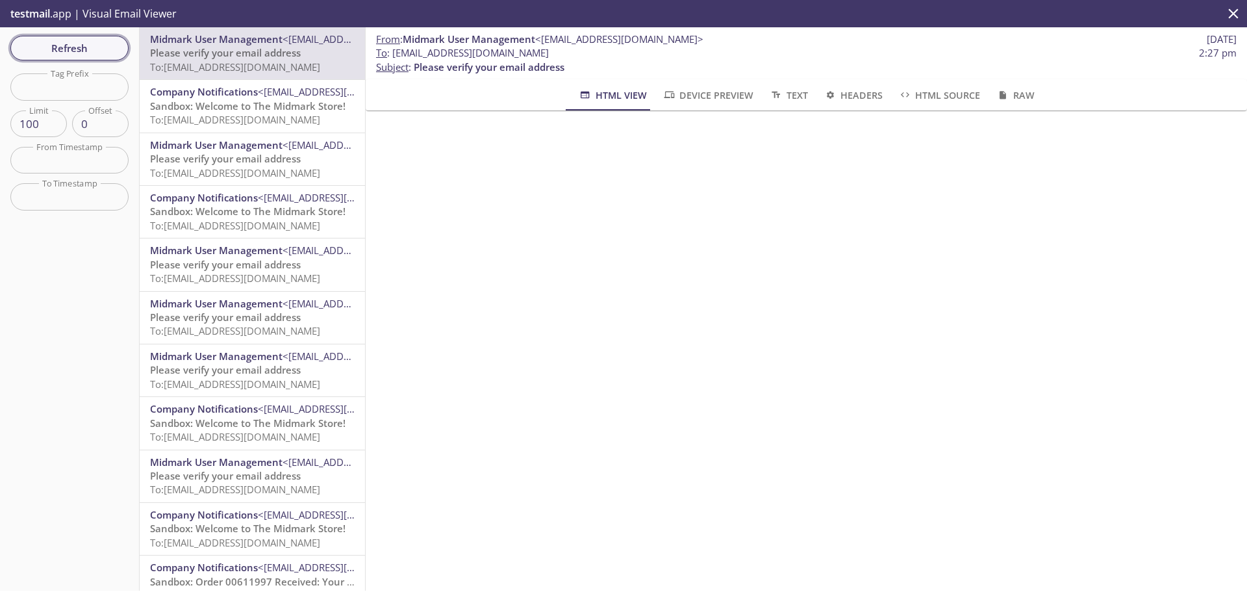
click at [106, 40] on span "Refresh" at bounding box center [69, 48] width 97 height 17
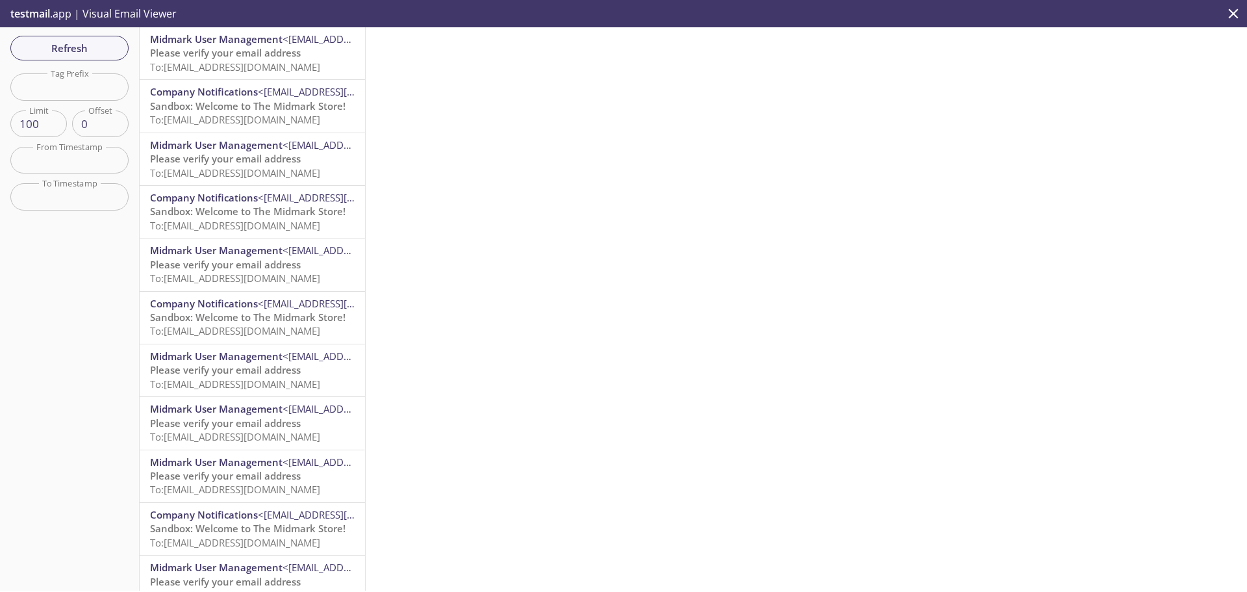
click at [279, 58] on span "Please verify your email address" at bounding box center [225, 52] width 151 height 13
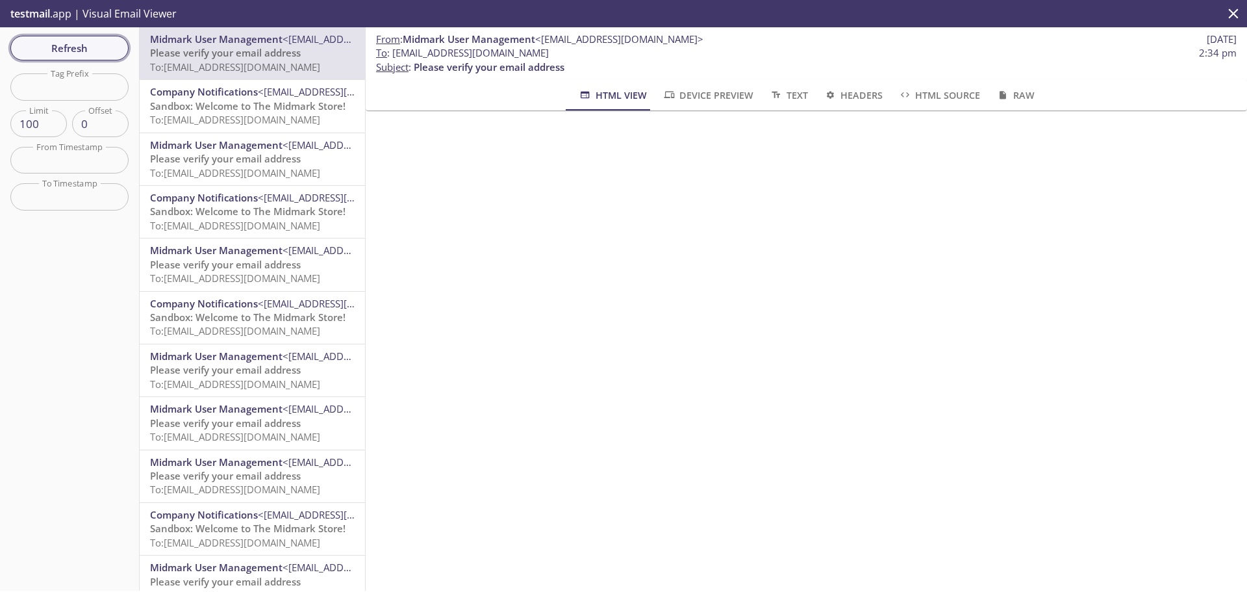
click at [64, 48] on span "Refresh" at bounding box center [69, 48] width 97 height 17
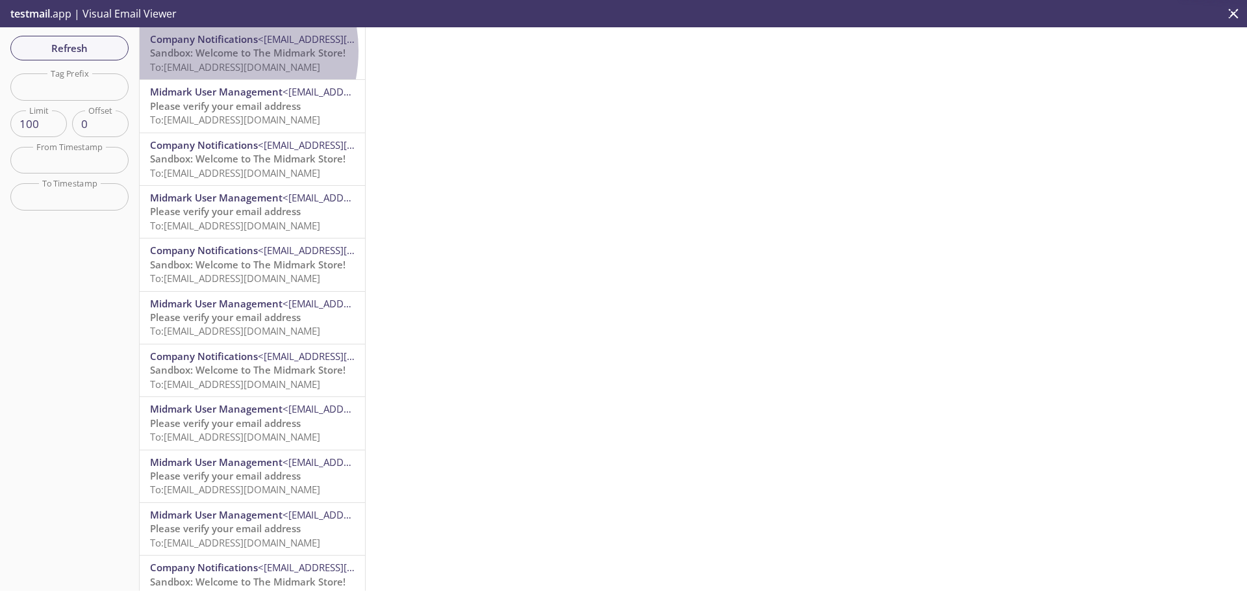
click at [205, 51] on span "Sandbox: Welcome to The Midmark Store!" at bounding box center [248, 52] width 196 height 13
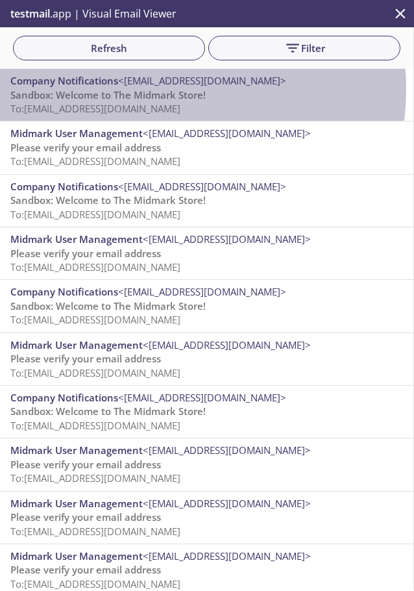
click at [159, 89] on span "Sandbox: Welcome to The Midmark Store!" at bounding box center [108, 94] width 196 height 13
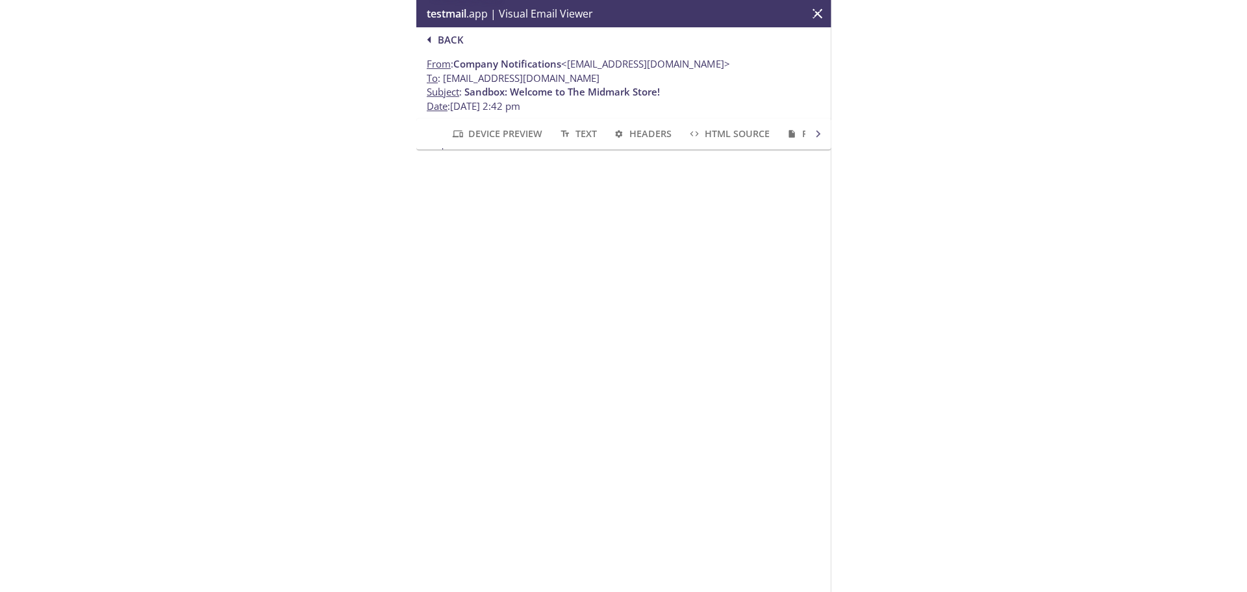
scroll to position [0, 84]
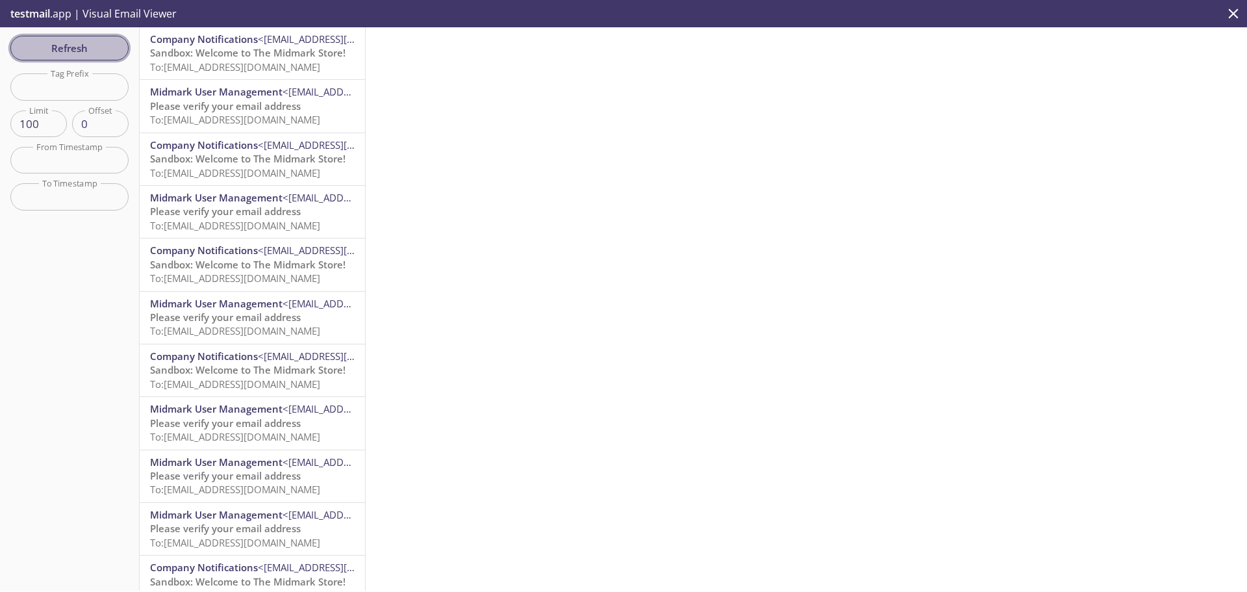
click at [71, 45] on span "Refresh" at bounding box center [69, 48] width 97 height 17
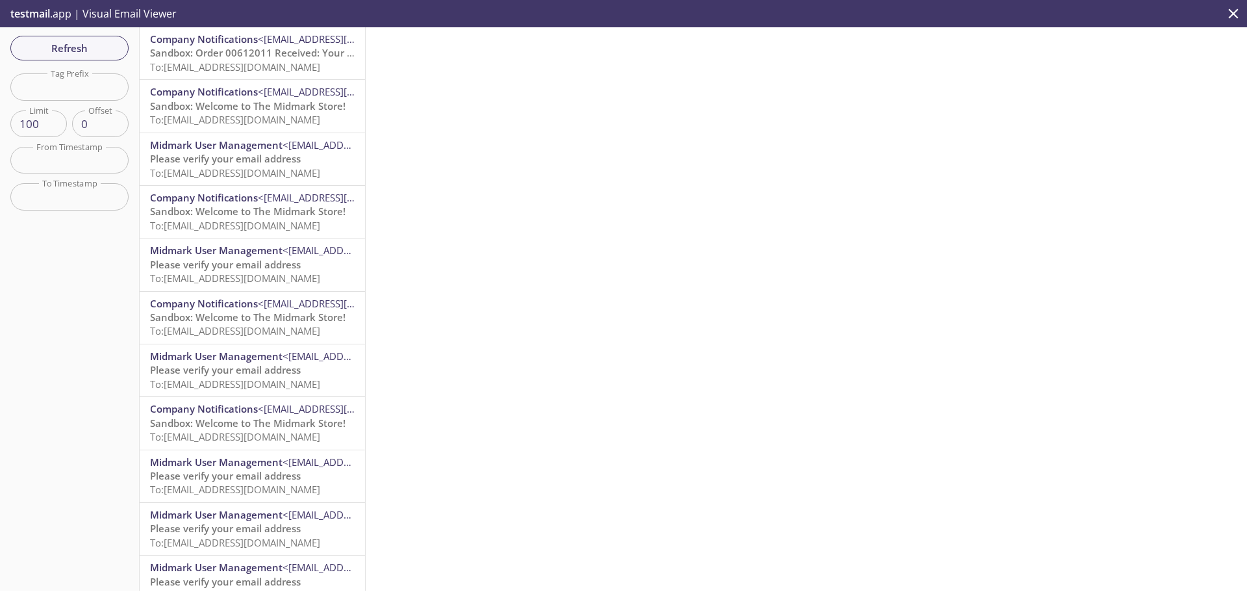
click at [253, 120] on span "To: [EMAIL_ADDRESS][DOMAIN_NAME]" at bounding box center [235, 119] width 170 height 13
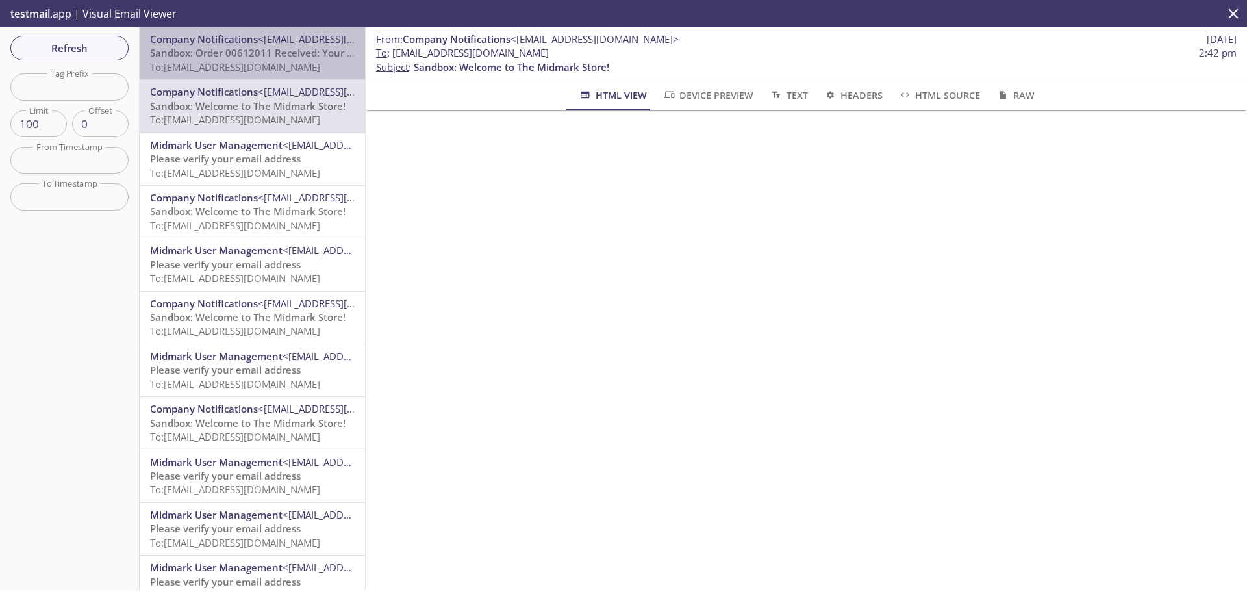
click at [267, 57] on span "Sandbox: Order 00612011 Received: Your order is being processed!" at bounding box center [306, 52] width 312 height 13
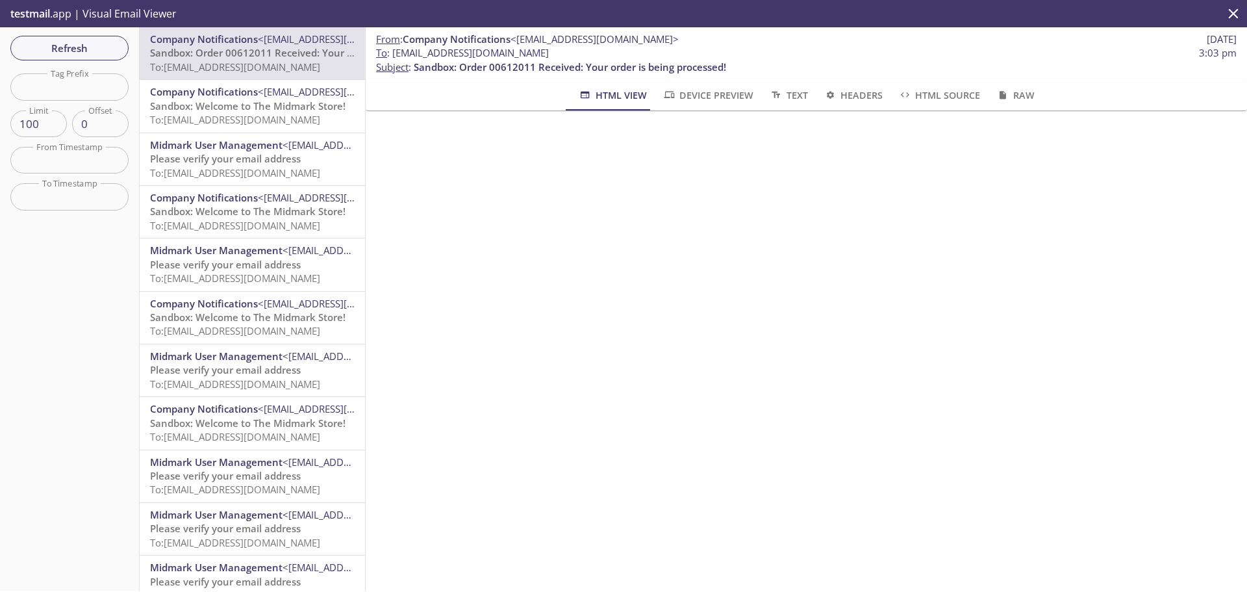
scroll to position [260, 0]
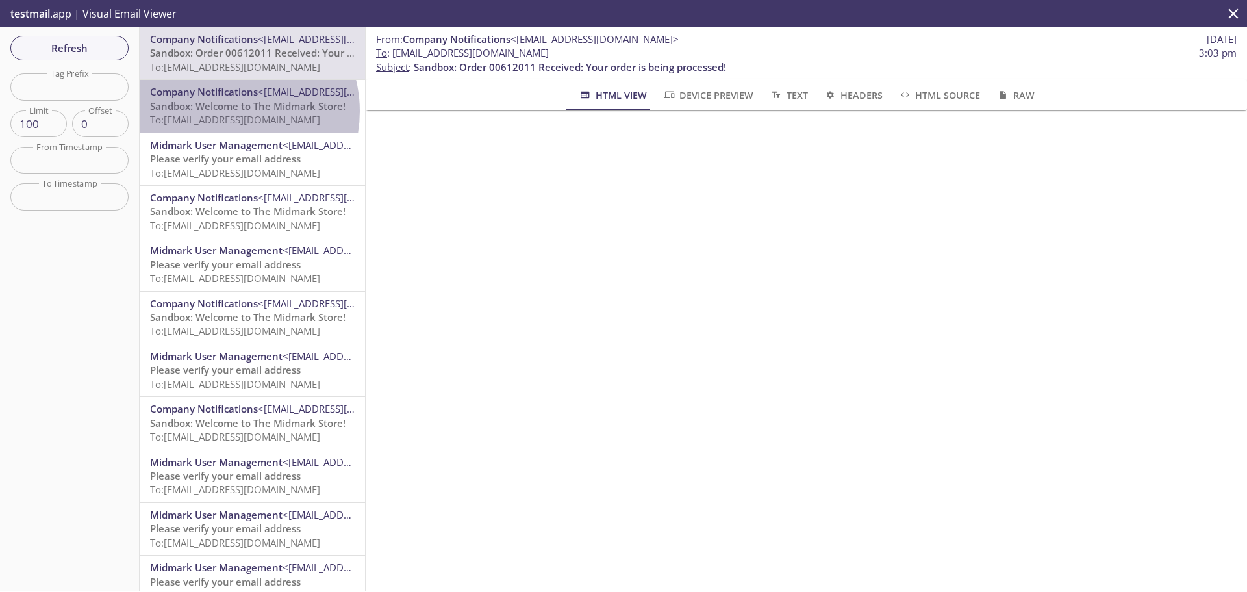
click at [227, 111] on span "Sandbox: Welcome to The Midmark Store!" at bounding box center [248, 105] width 196 height 13
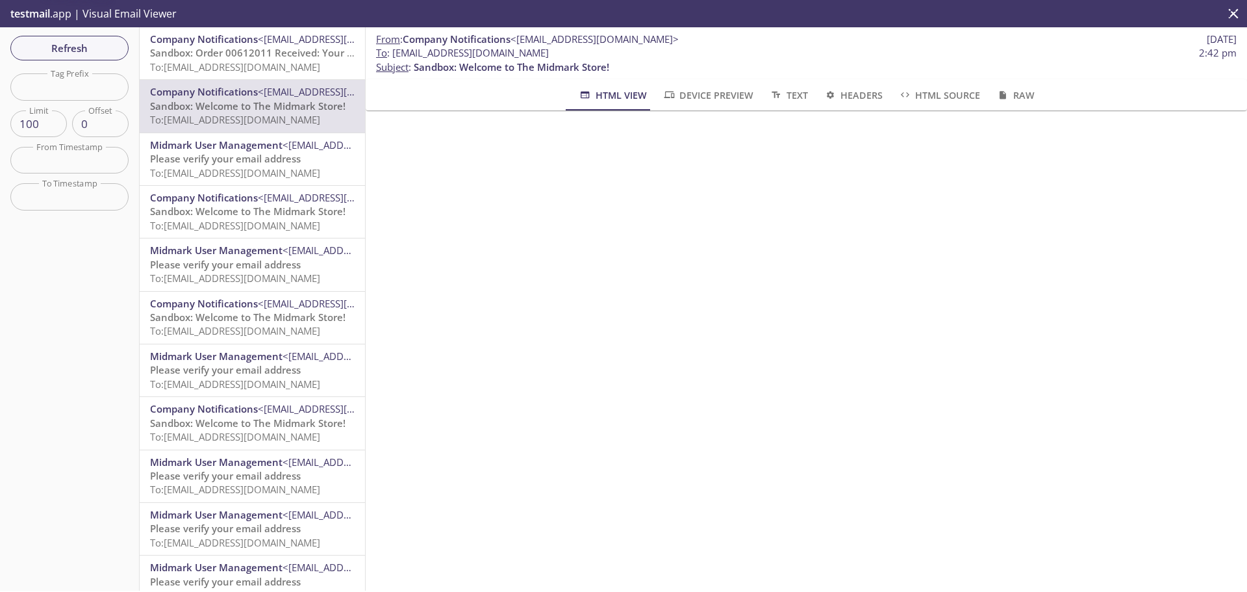
scroll to position [97, 0]
click at [82, 42] on span "Refresh" at bounding box center [69, 48] width 97 height 17
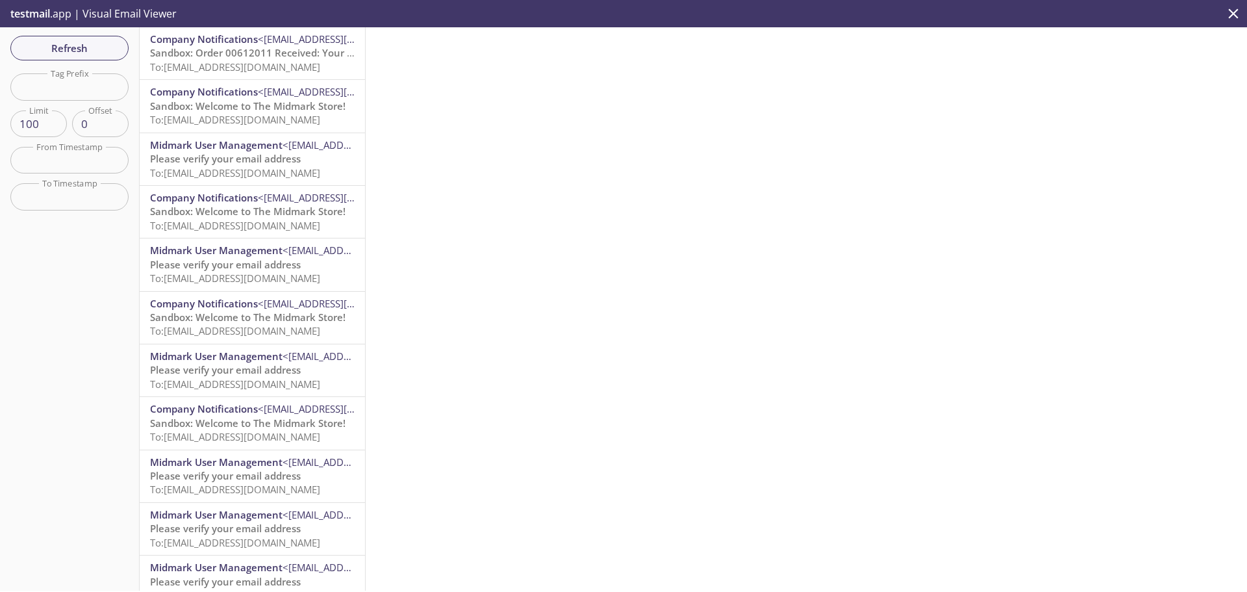
click at [299, 55] on span "Sandbox: Order 00612011 Received: Your order is being processed!" at bounding box center [306, 52] width 312 height 13
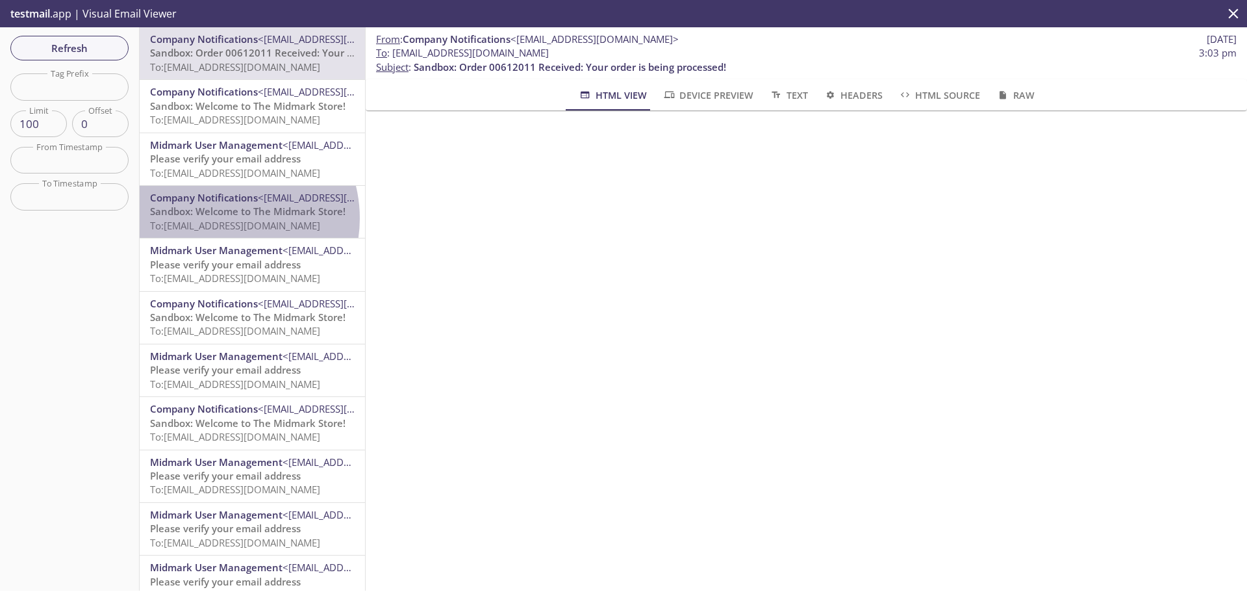
click at [223, 219] on span "To: [EMAIL_ADDRESS][DOMAIN_NAME]" at bounding box center [235, 225] width 170 height 13
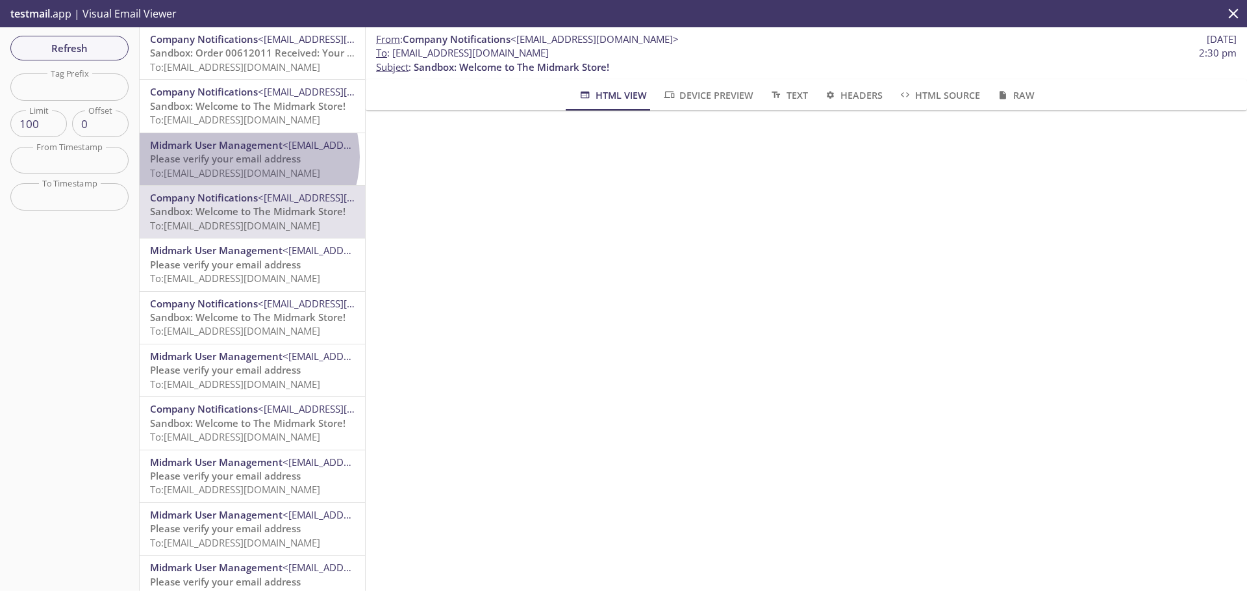
click at [248, 157] on span "Please verify your email address" at bounding box center [225, 158] width 151 height 13
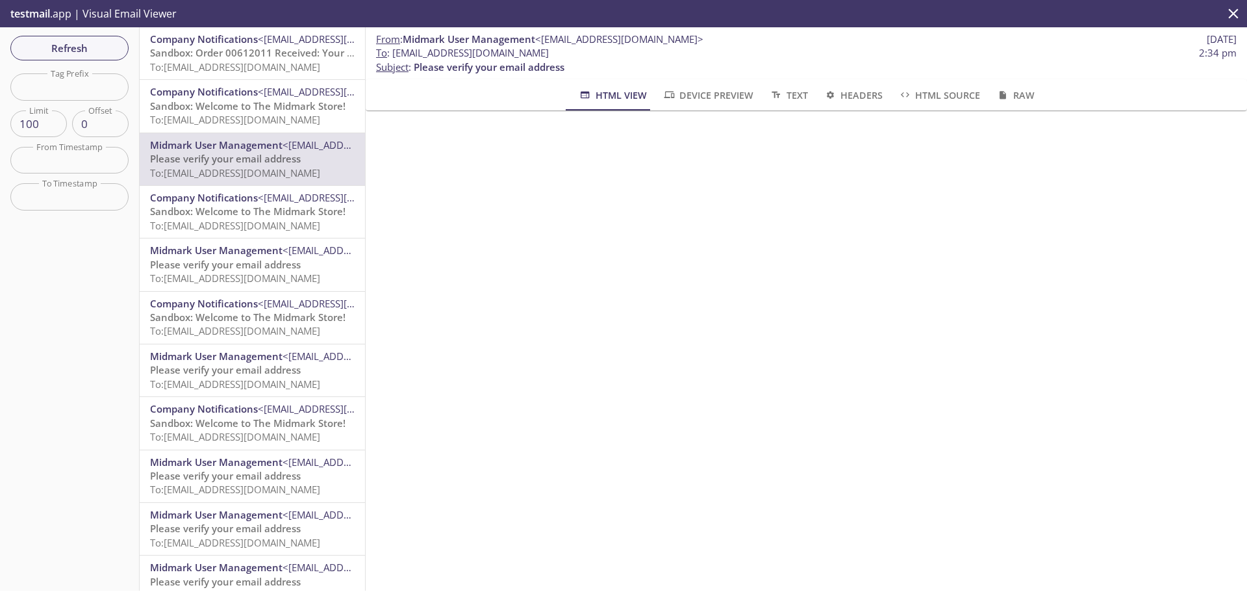
click at [268, 116] on span "To: [EMAIL_ADDRESS][DOMAIN_NAME]" at bounding box center [235, 119] width 170 height 13
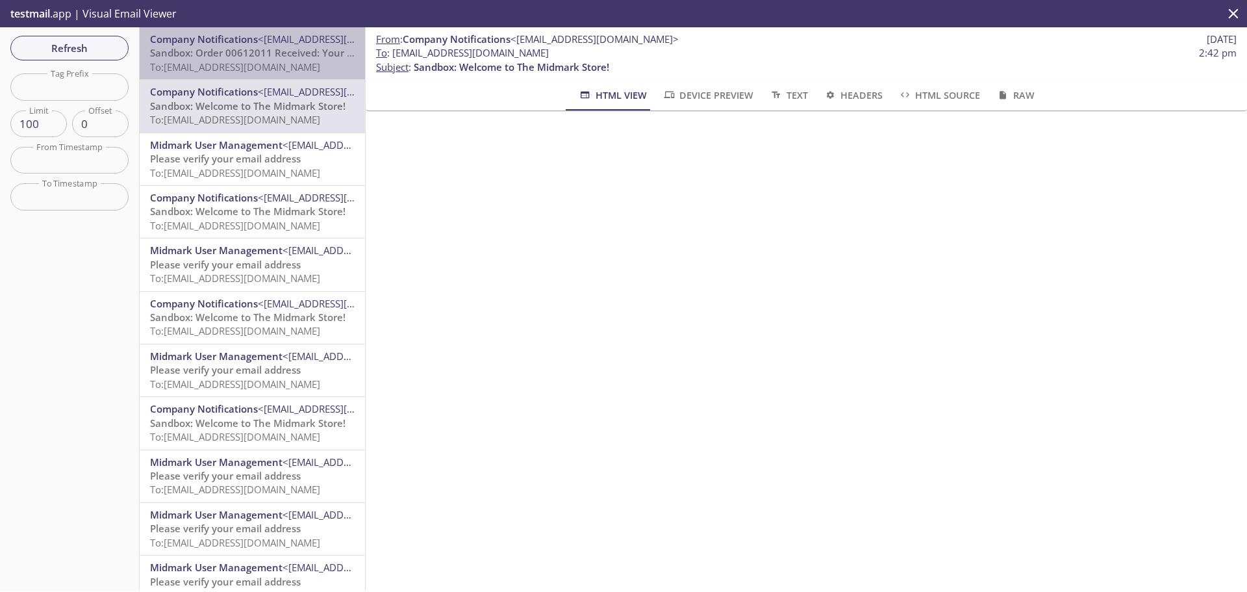
click at [288, 62] on span "To: [EMAIL_ADDRESS][DOMAIN_NAME]" at bounding box center [235, 66] width 170 height 13
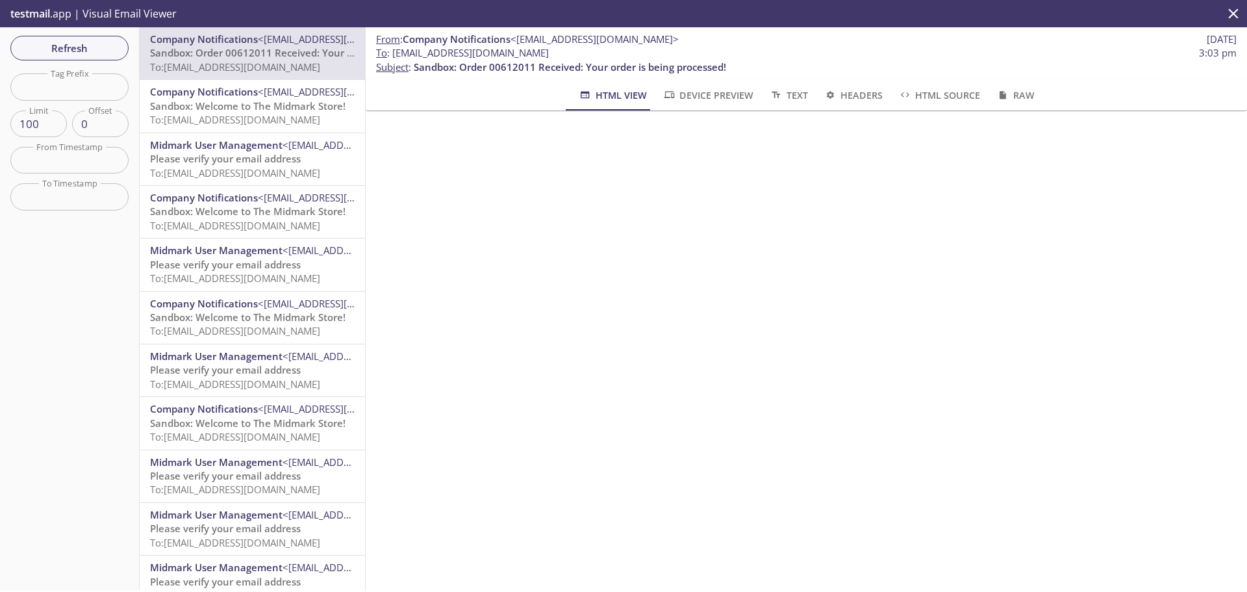
scroll to position [195, 0]
click at [101, 44] on span "Refresh" at bounding box center [69, 48] width 97 height 17
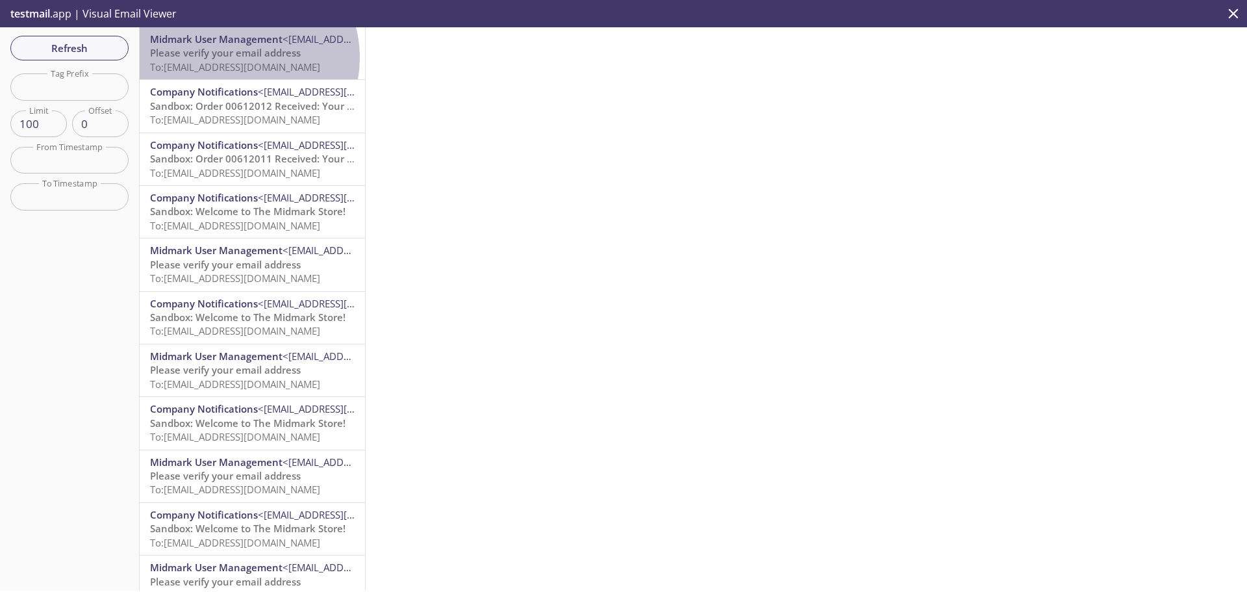
click at [235, 58] on span "Please verify your email address" at bounding box center [225, 52] width 151 height 13
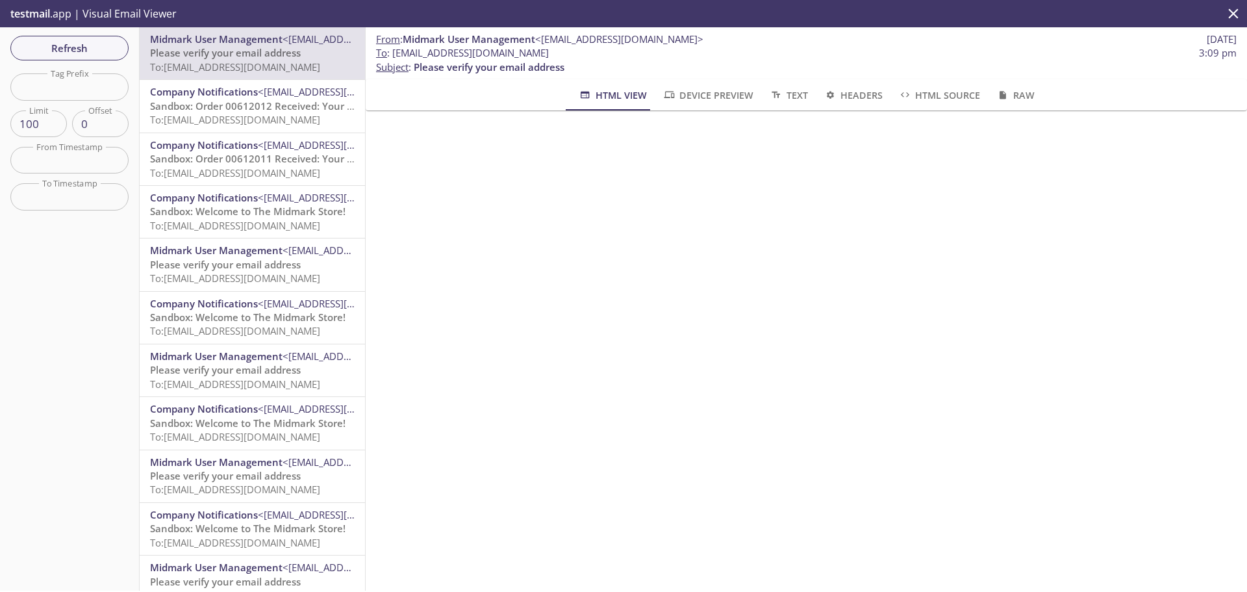
click at [250, 108] on span "Sandbox: Order 00612012 Received: Your order is being processed!" at bounding box center [306, 105] width 312 height 13
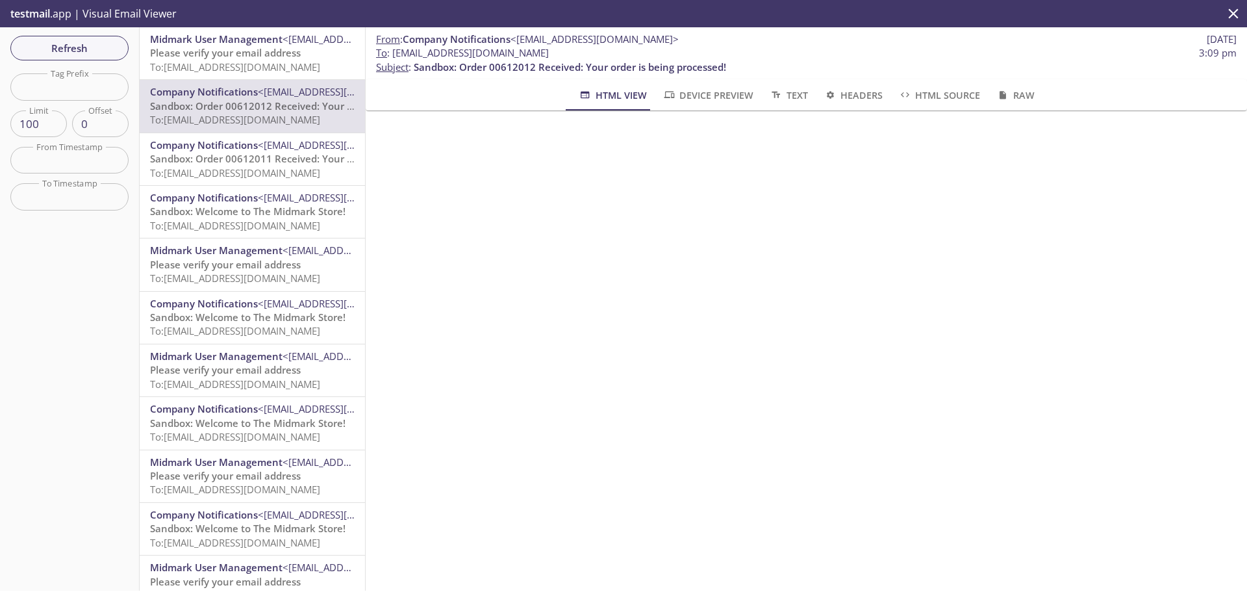
click at [232, 157] on span "Sandbox: Order 00612011 Received: Your order is being processed!" at bounding box center [306, 158] width 312 height 13
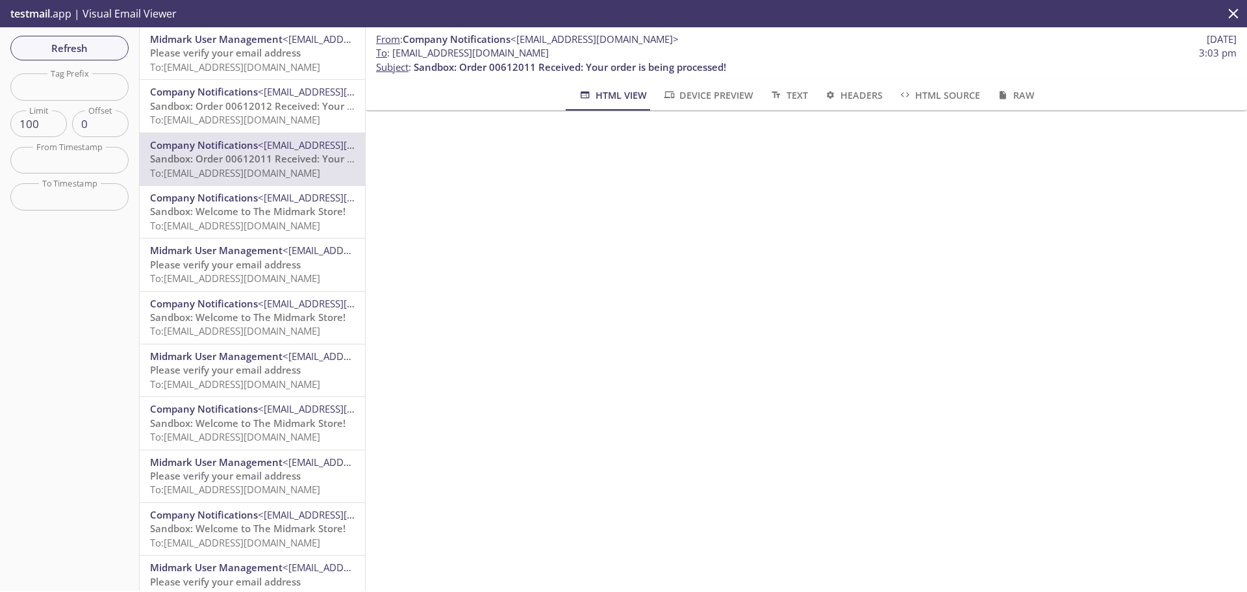
click at [253, 105] on span "Sandbox: Order 00612012 Received: Your order is being processed!" at bounding box center [306, 105] width 312 height 13
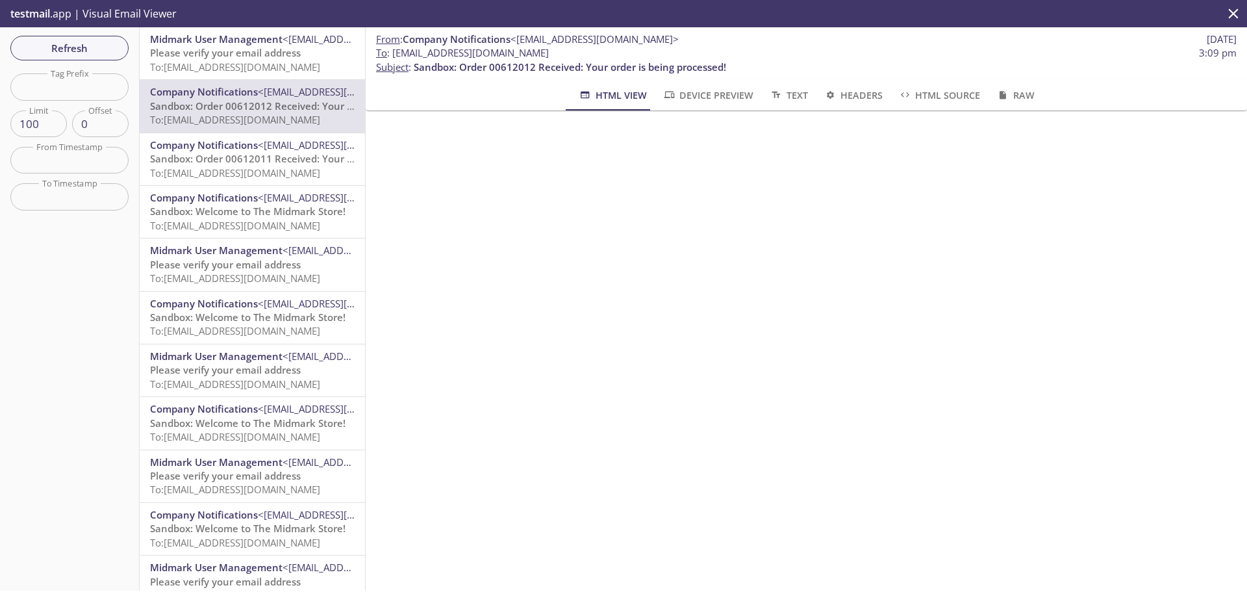
scroll to position [195, 0]
click at [235, 162] on span "Sandbox: Order 00612011 Received: Your order is being processed!" at bounding box center [306, 158] width 312 height 13
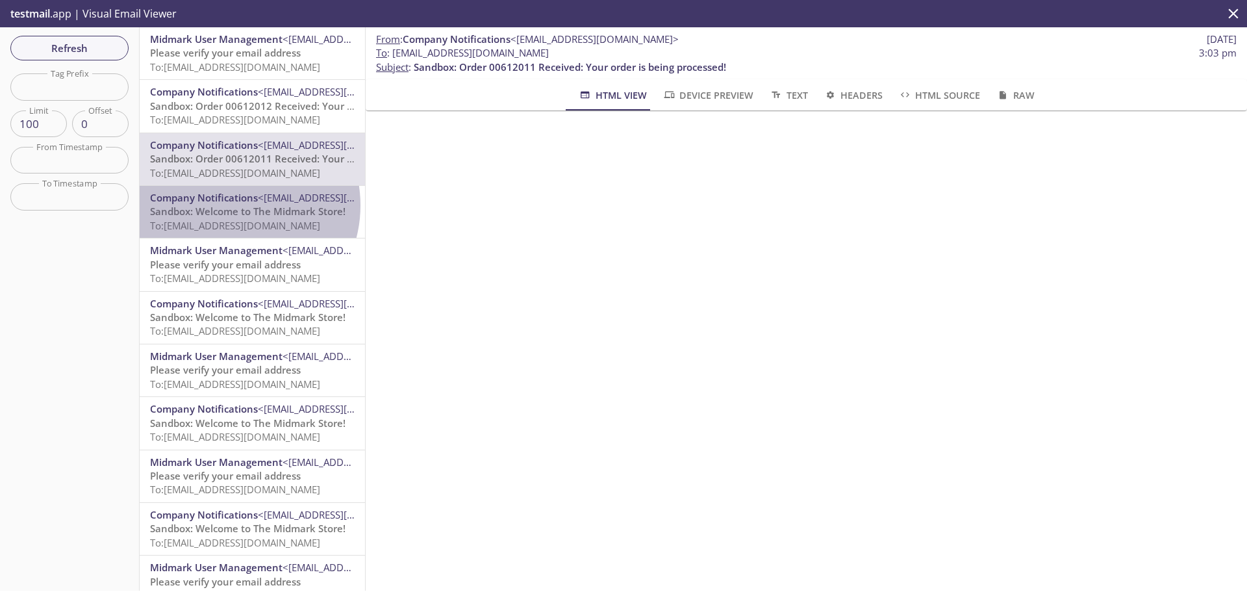
click at [231, 205] on span "Sandbox: Welcome to The Midmark Store!" at bounding box center [248, 211] width 196 height 13
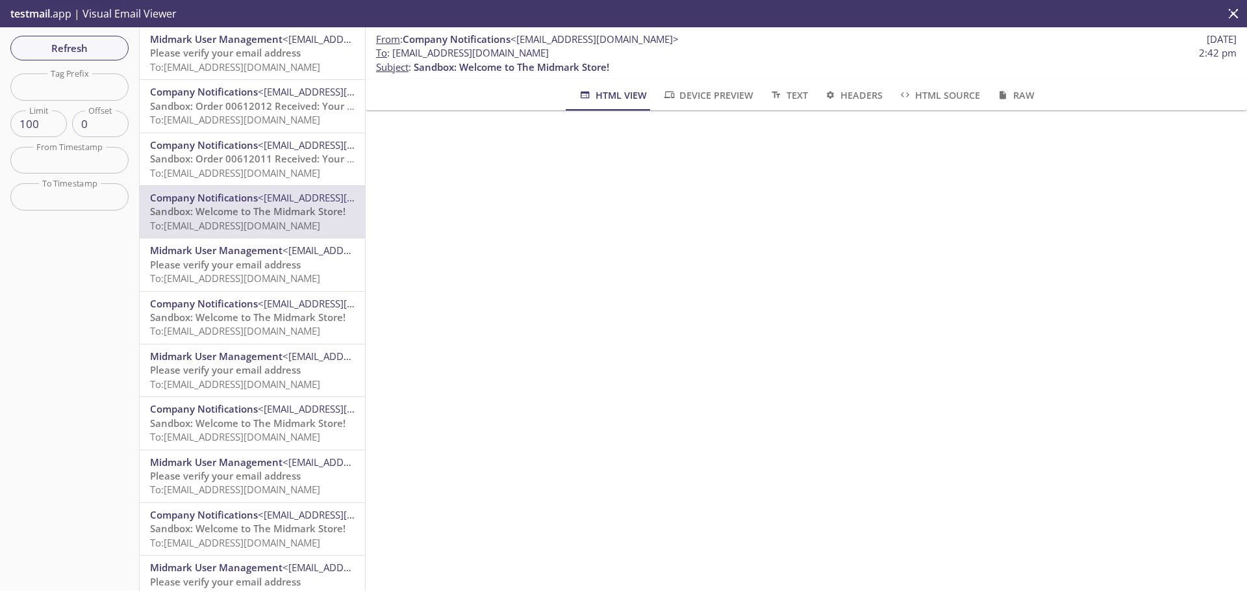
scroll to position [97, 0]
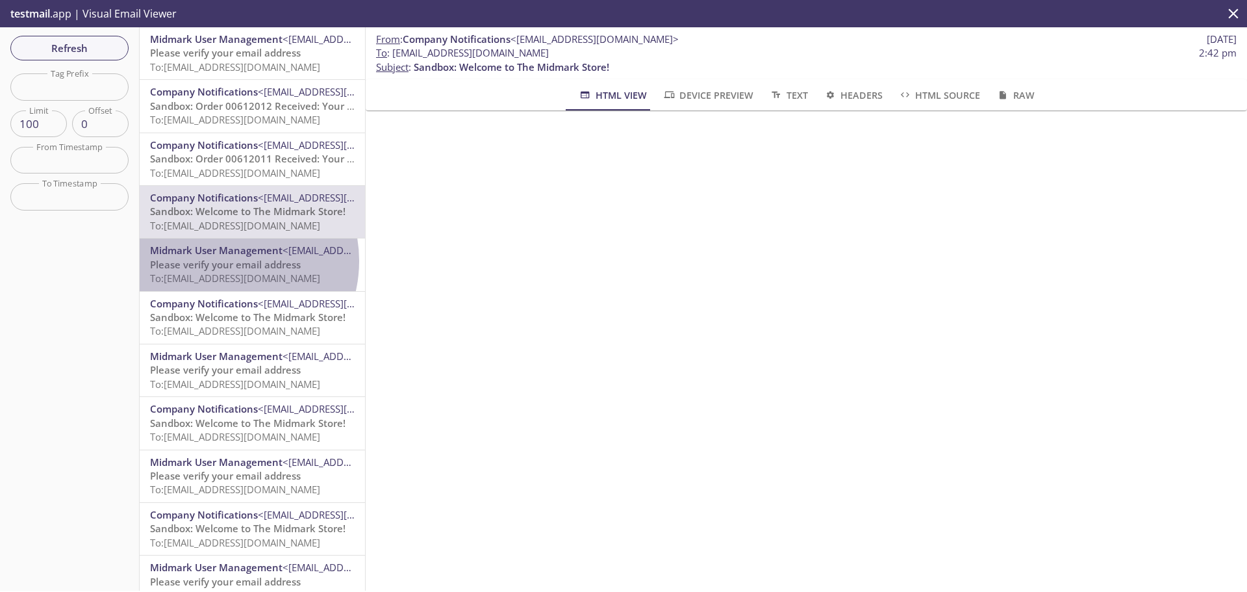
click at [224, 261] on span "Please verify your email address" at bounding box center [225, 264] width 151 height 13
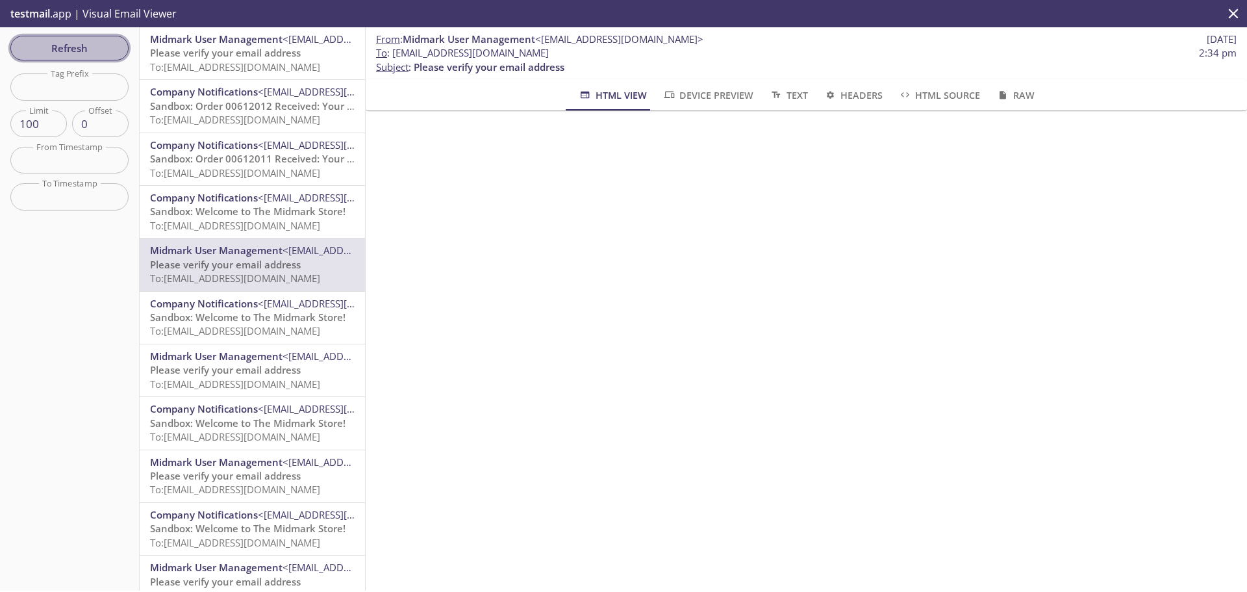
click at [92, 55] on span "Refresh" at bounding box center [69, 48] width 97 height 17
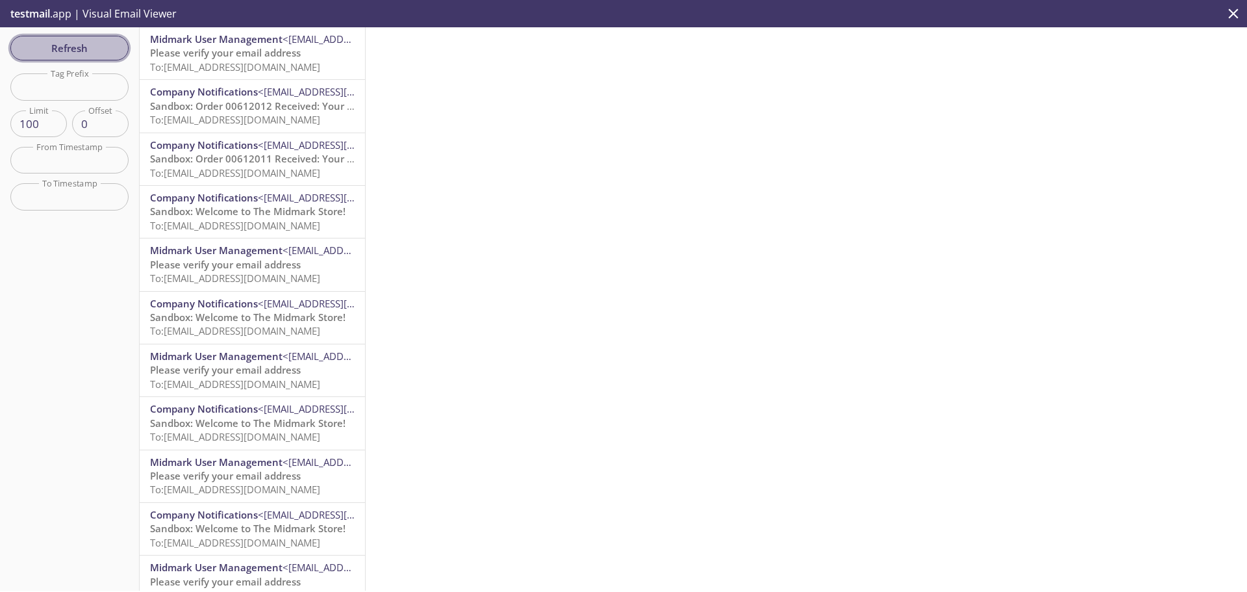
click at [56, 42] on span "Refresh" at bounding box center [69, 48] width 97 height 17
click at [238, 105] on span "Sandbox: Order 00612012 Received: Your order is being processed!" at bounding box center [306, 105] width 312 height 13
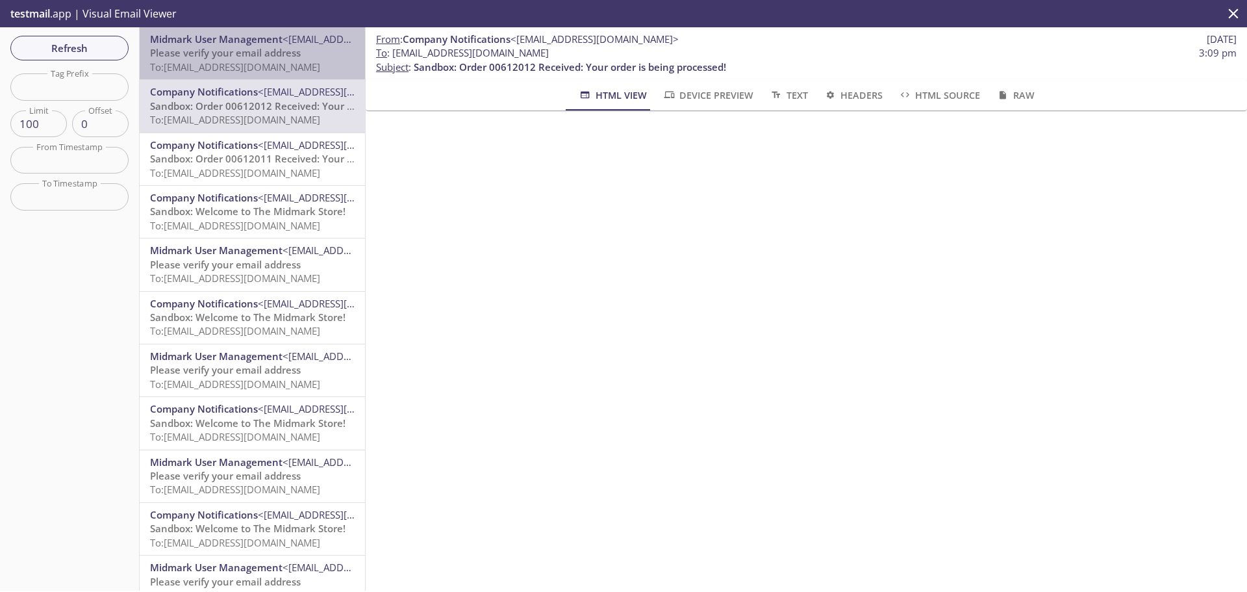
click at [264, 45] on span "Midmark User Management <[EMAIL_ADDRESS][DOMAIN_NAME]>" at bounding box center [252, 39] width 205 height 14
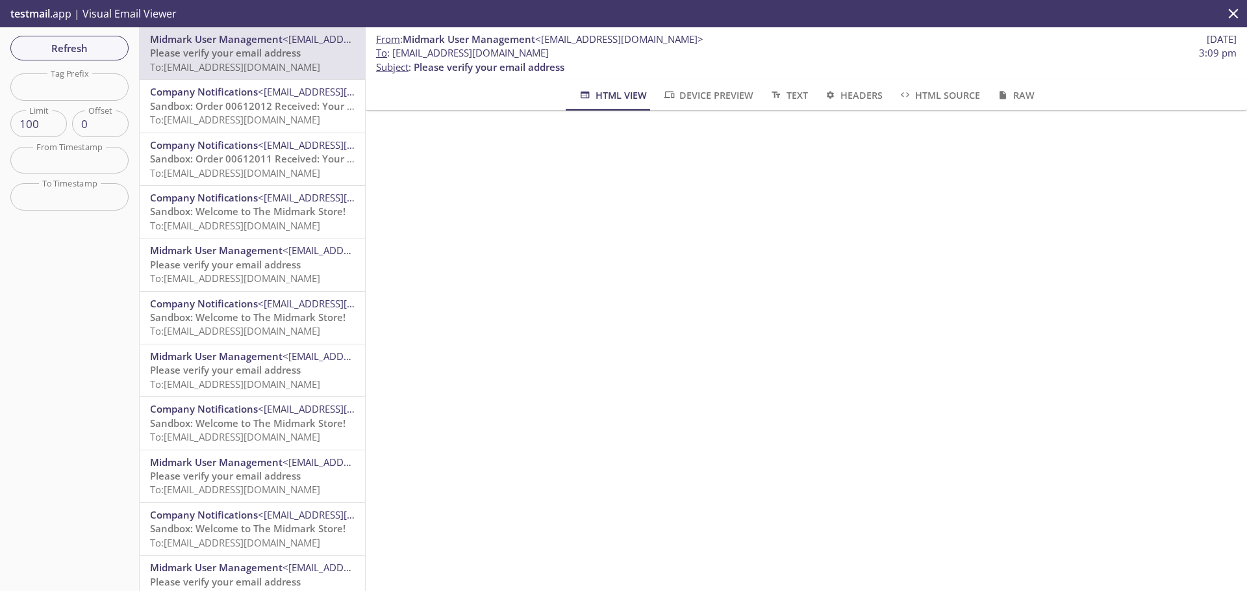
click at [235, 108] on span "Sandbox: Order 00612012 Received: Your order is being processed!" at bounding box center [306, 105] width 312 height 13
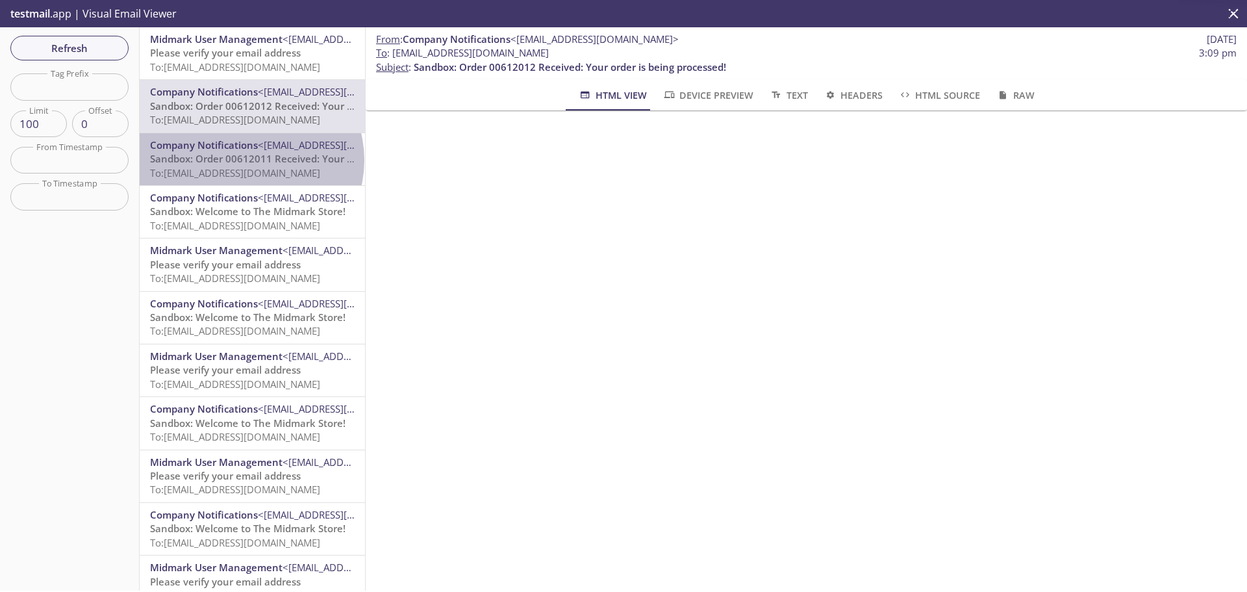
click at [250, 160] on span "Sandbox: Order 00612011 Received: Your order is being processed!" at bounding box center [306, 158] width 312 height 13
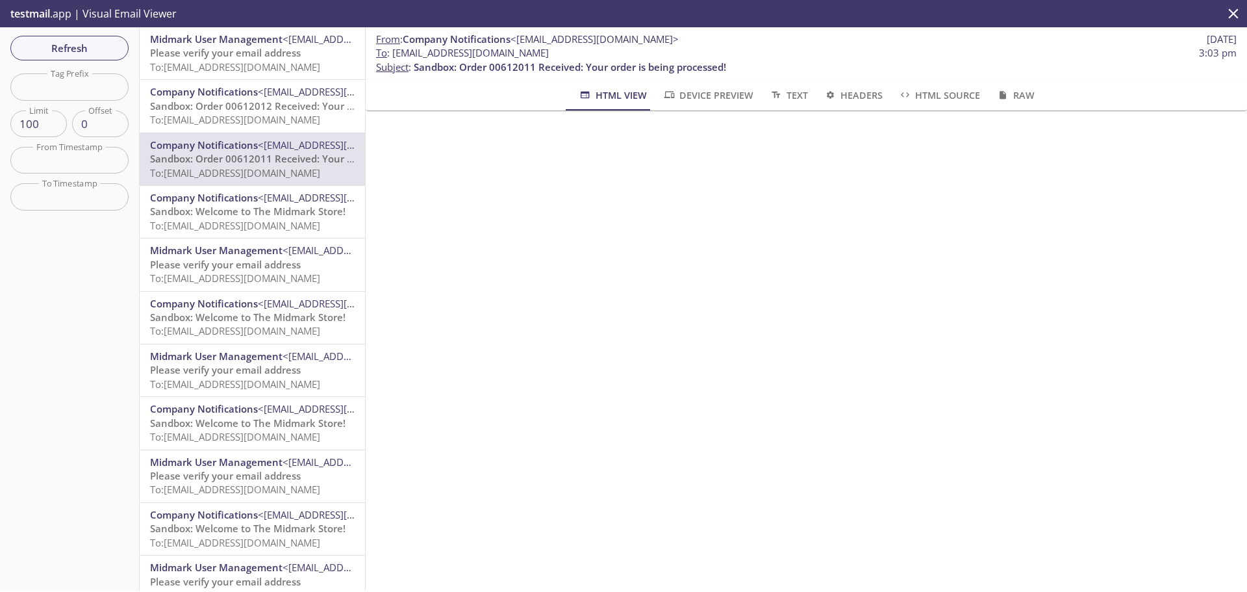
click at [240, 211] on span "Sandbox: Welcome to The Midmark Store!" at bounding box center [248, 211] width 196 height 13
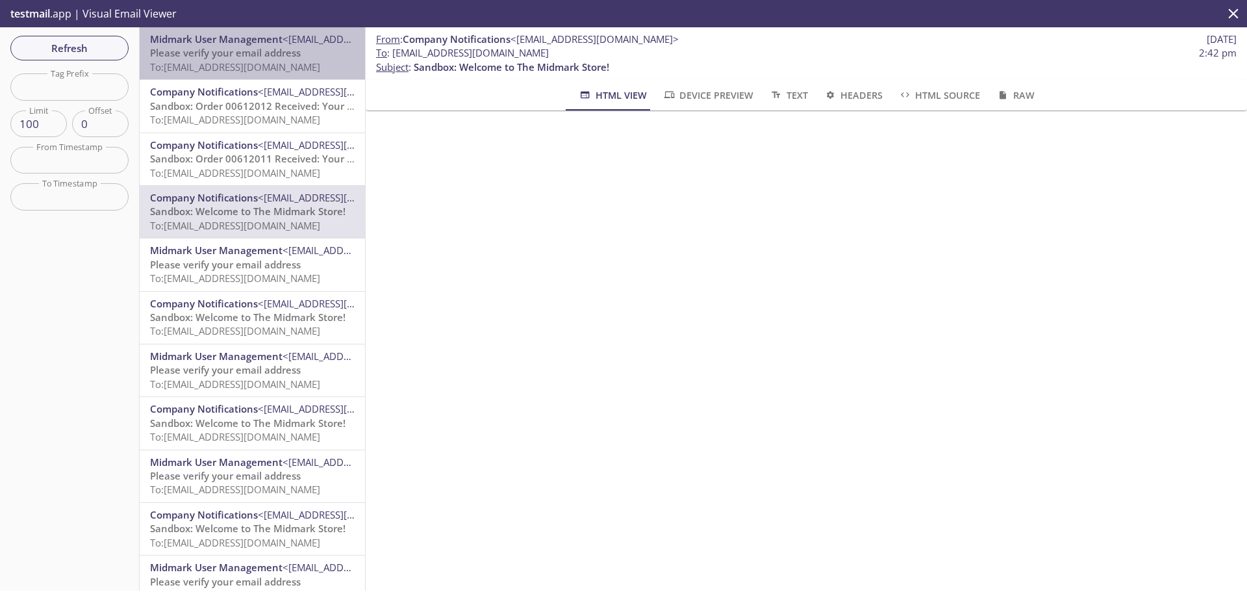
click at [288, 40] on span "<[EMAIL_ADDRESS][DOMAIN_NAME]>" at bounding box center [367, 38] width 168 height 13
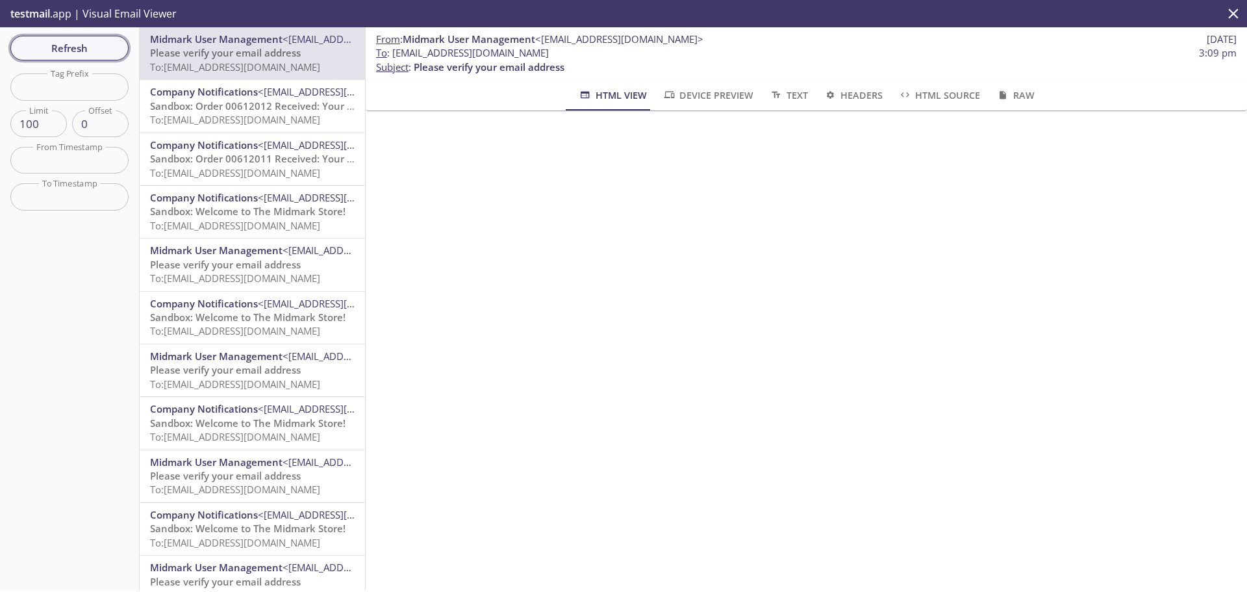
click at [83, 37] on button "Refresh" at bounding box center [69, 48] width 118 height 25
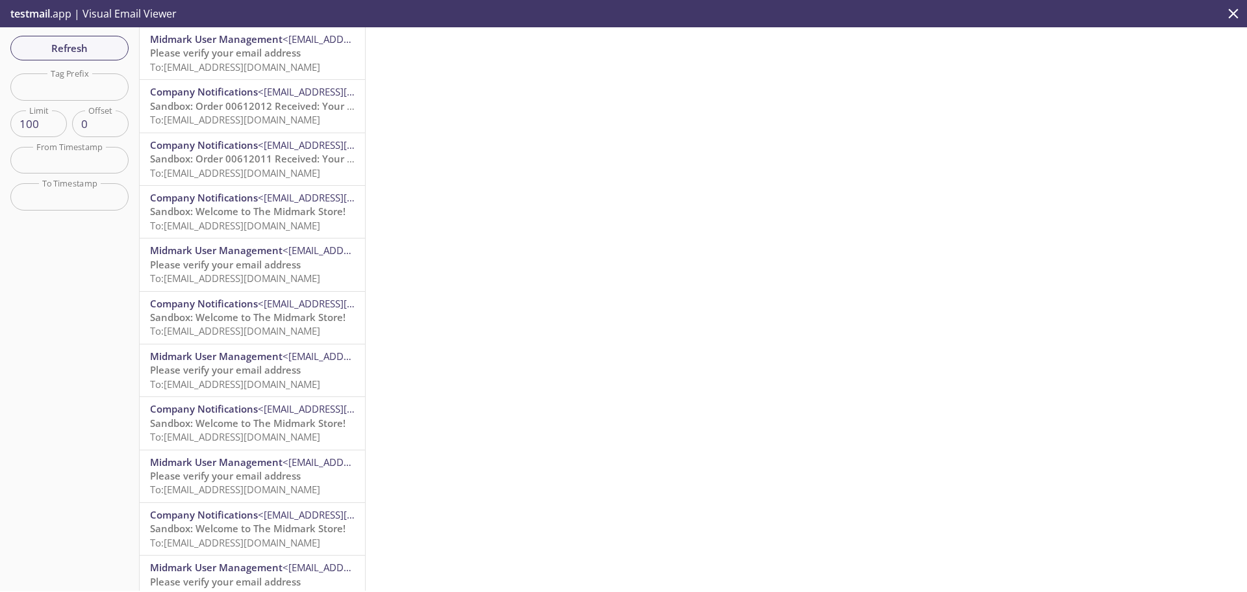
click at [236, 115] on span "To: [EMAIL_ADDRESS][DOMAIN_NAME]" at bounding box center [235, 119] width 170 height 13
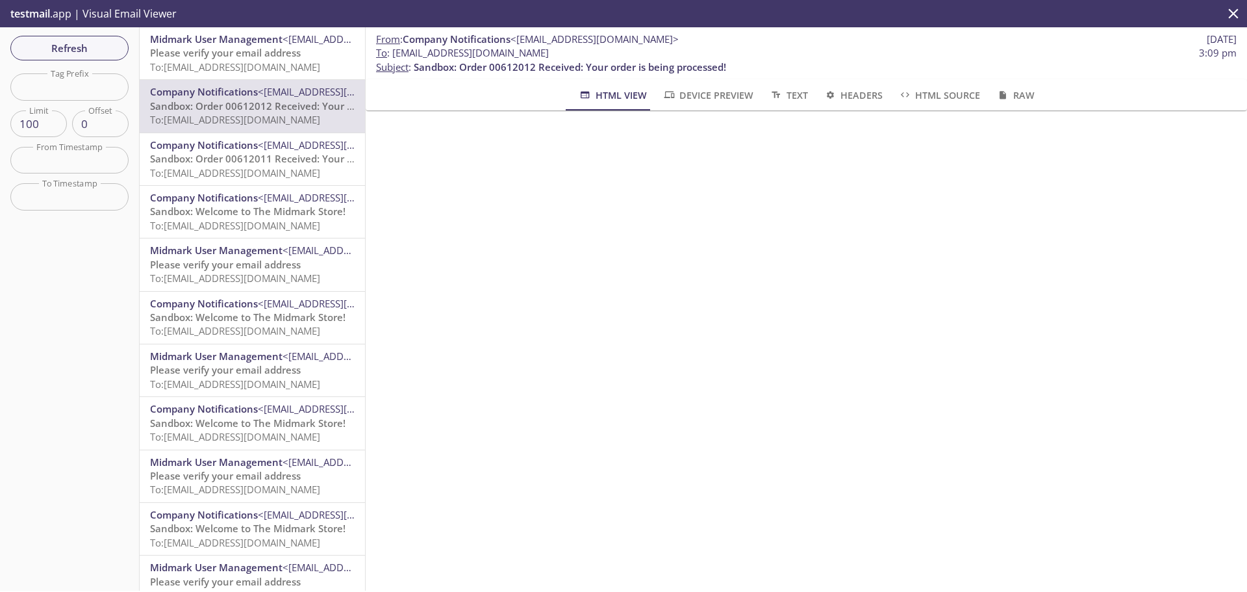
scroll to position [260, 0]
